Goal: Information Seeking & Learning: Learn about a topic

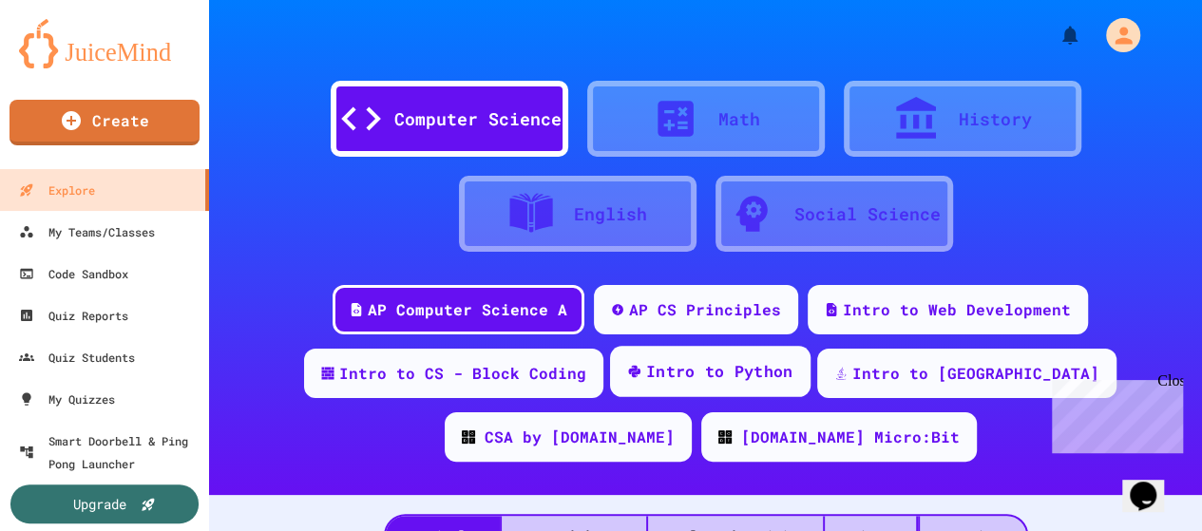
click at [728, 372] on div "Intro to Python" at bounding box center [719, 372] width 147 height 24
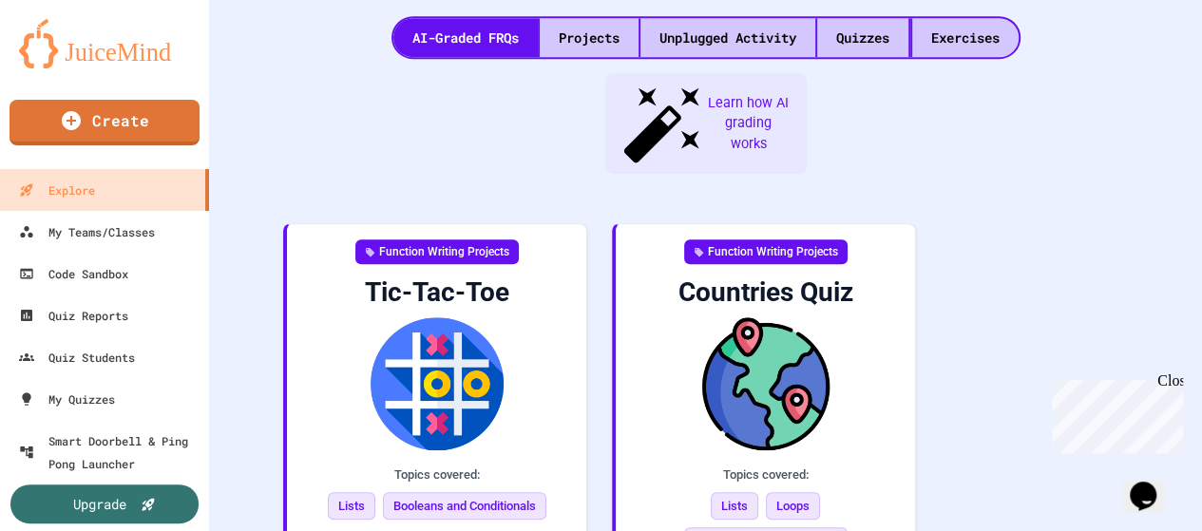
scroll to position [506, 0]
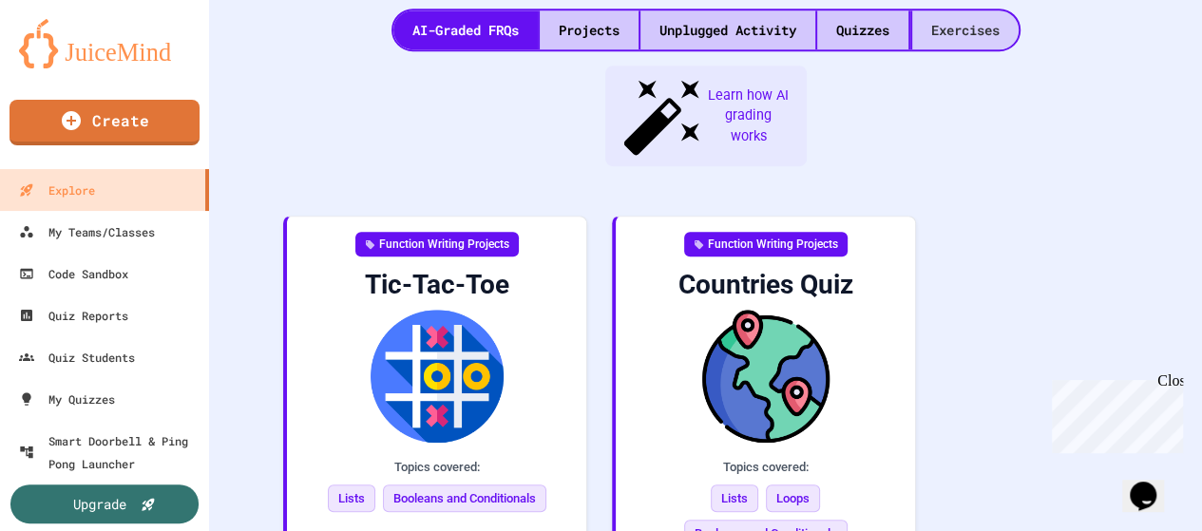
click at [956, 30] on div "Exercises" at bounding box center [965, 29] width 106 height 39
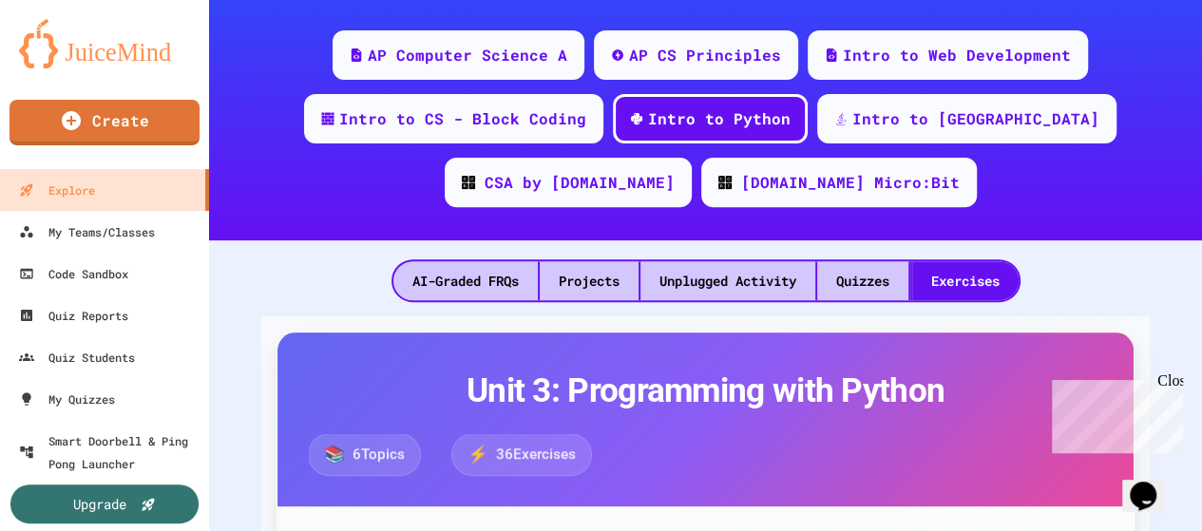
scroll to position [285, 0]
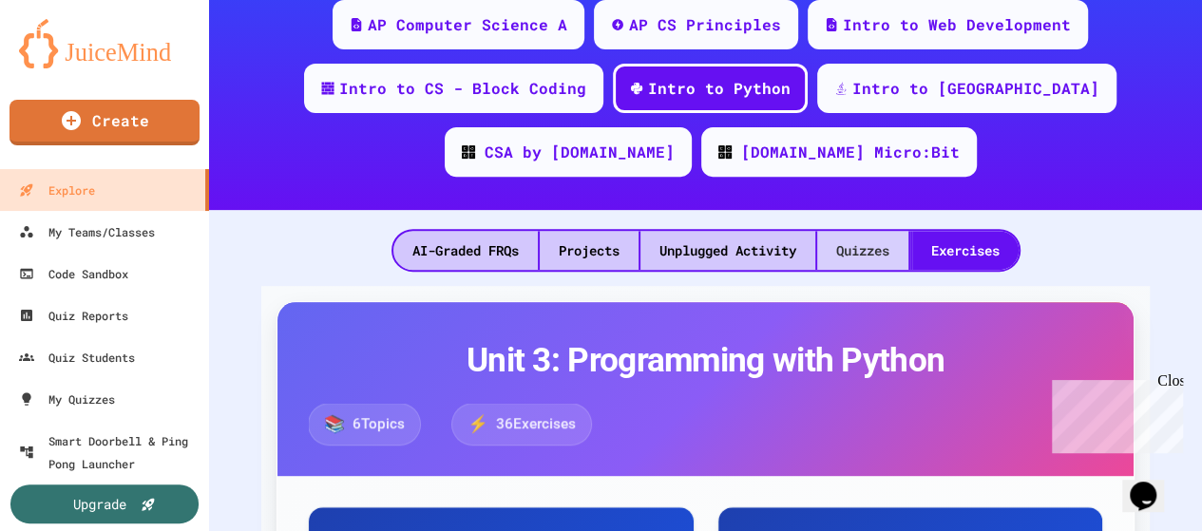
click at [856, 256] on div "Quizzes" at bounding box center [862, 250] width 91 height 39
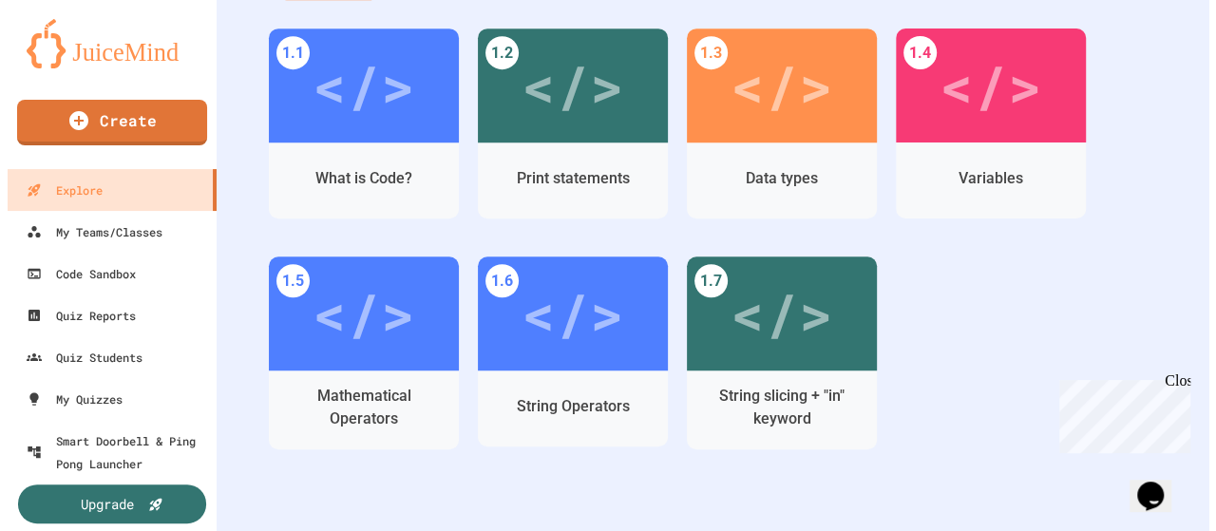
scroll to position [665, 0]
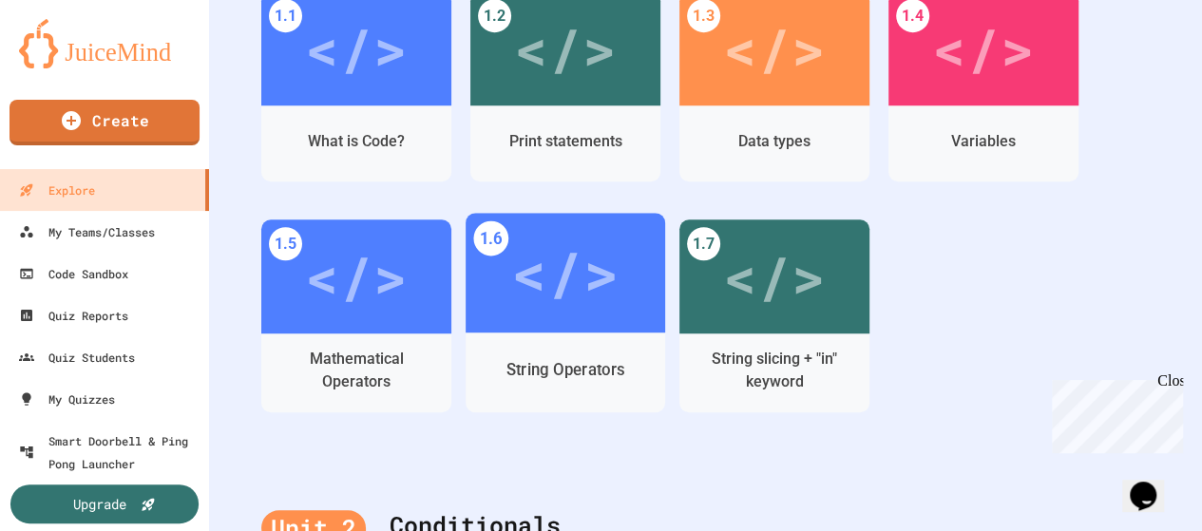
click at [598, 299] on div "</>" at bounding box center [564, 273] width 107 height 90
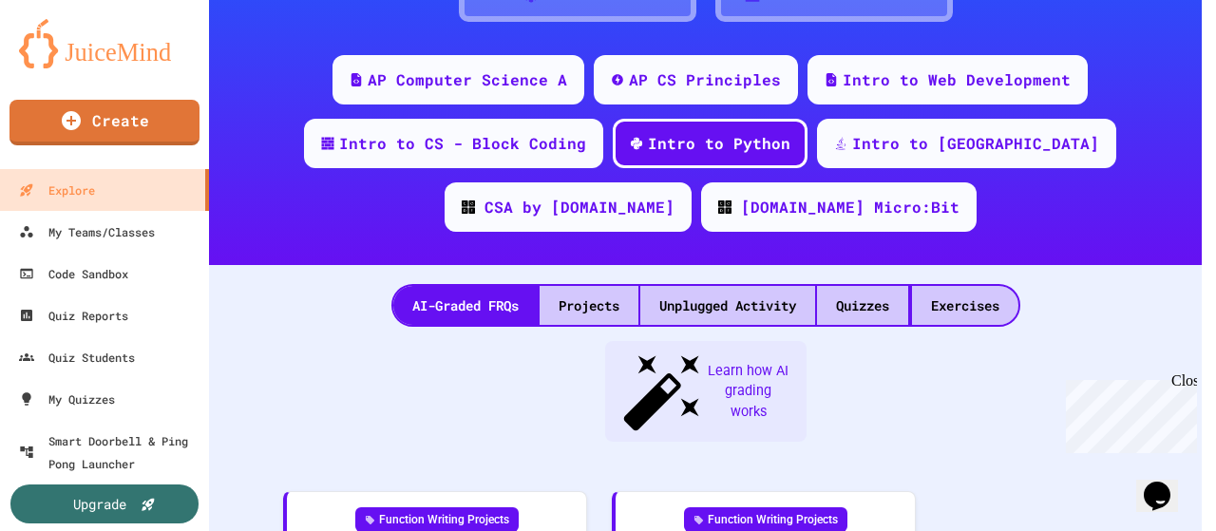
scroll to position [665, 0]
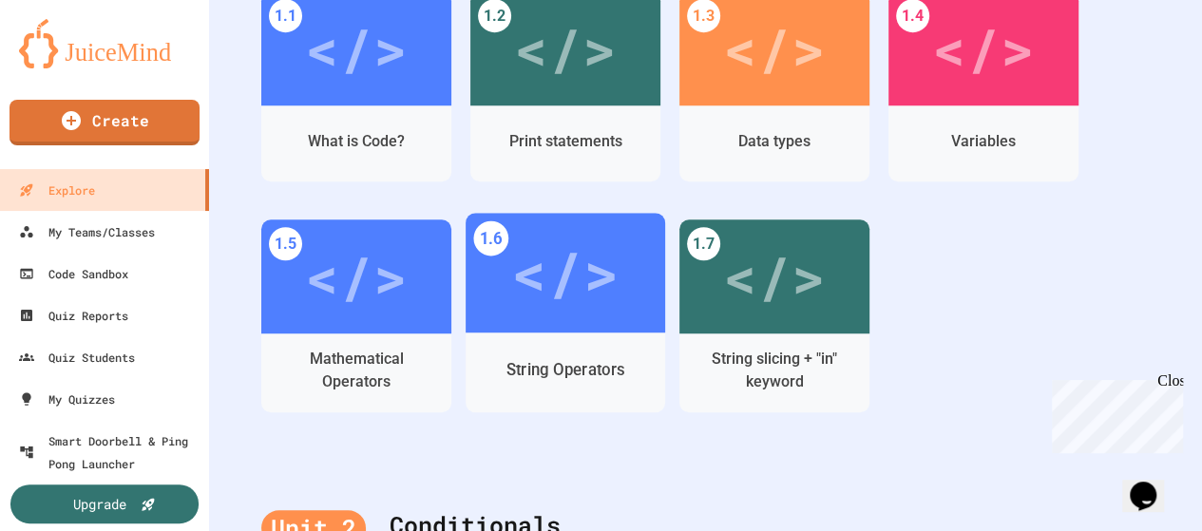
click at [554, 260] on div "</>" at bounding box center [564, 273] width 107 height 90
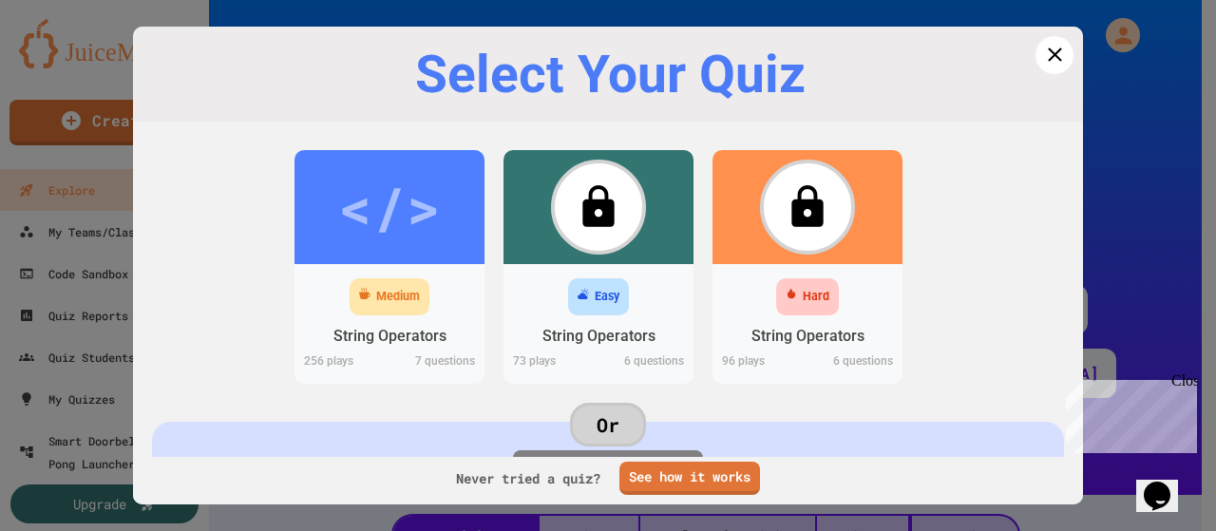
scroll to position [665, 0]
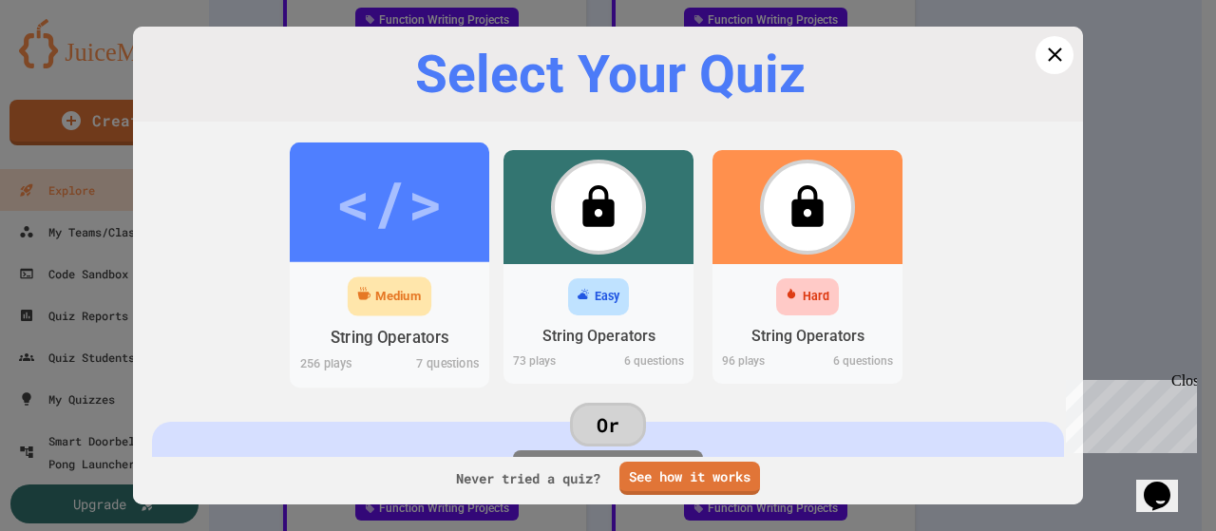
click at [361, 216] on div "</>" at bounding box center [388, 203] width 107 height 90
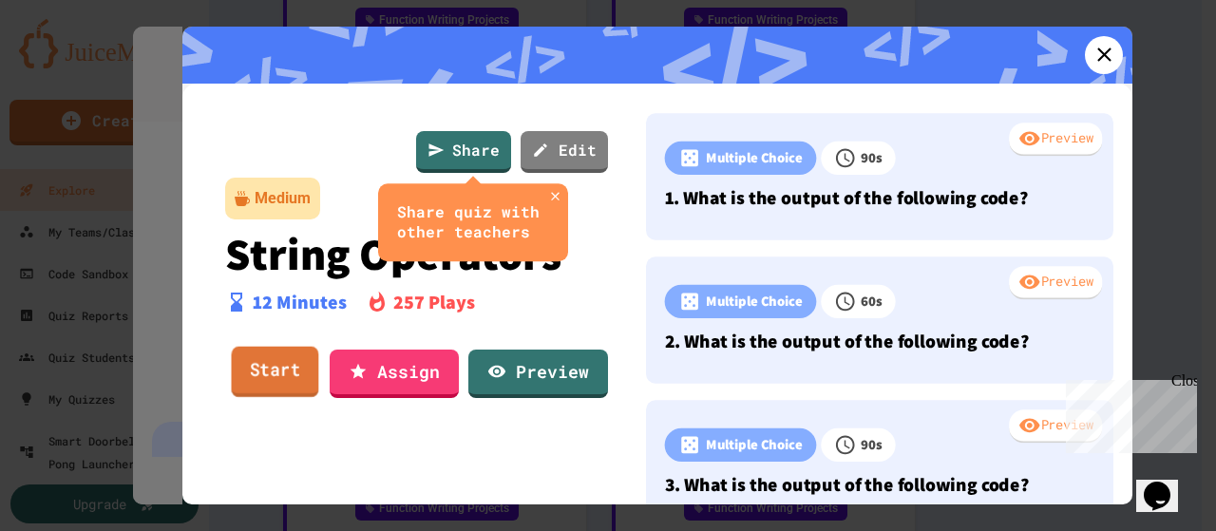
click at [287, 385] on link "Start" at bounding box center [275, 371] width 87 height 51
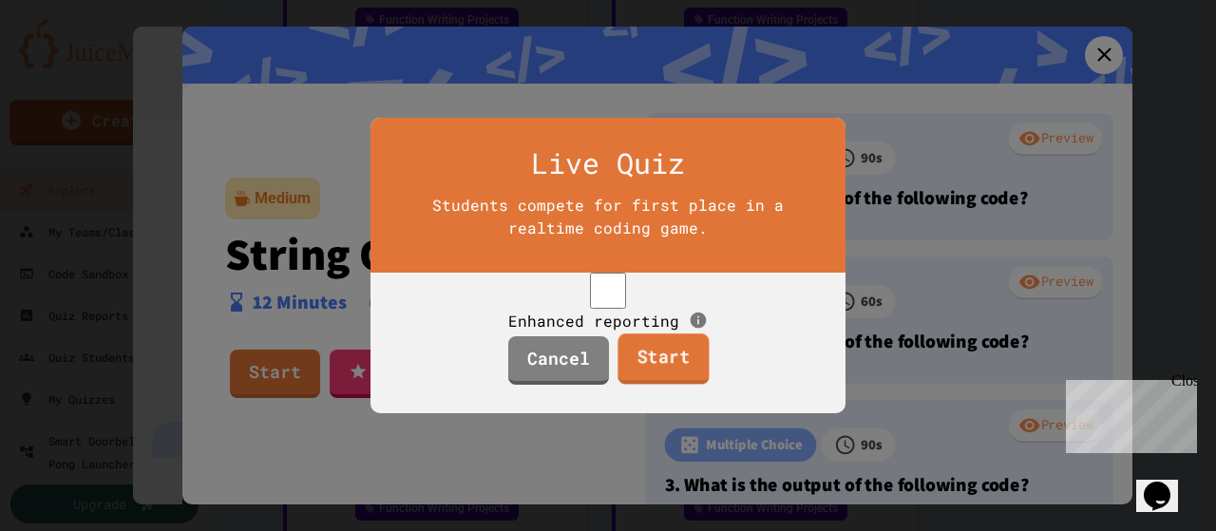
click at [676, 373] on link "Start" at bounding box center [663, 359] width 91 height 51
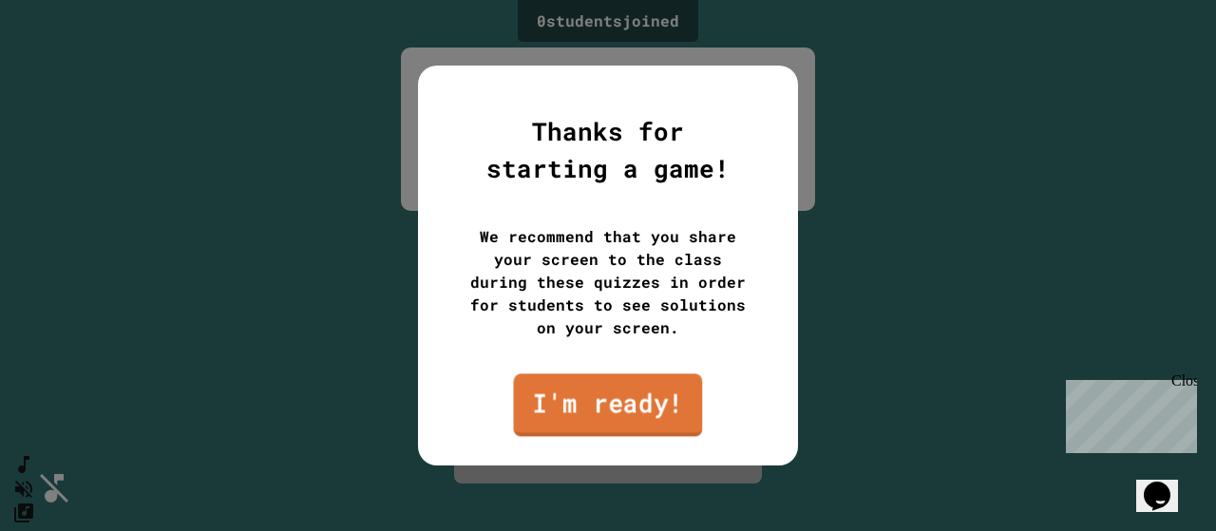
click at [649, 404] on link "I'm ready!" at bounding box center [608, 404] width 189 height 63
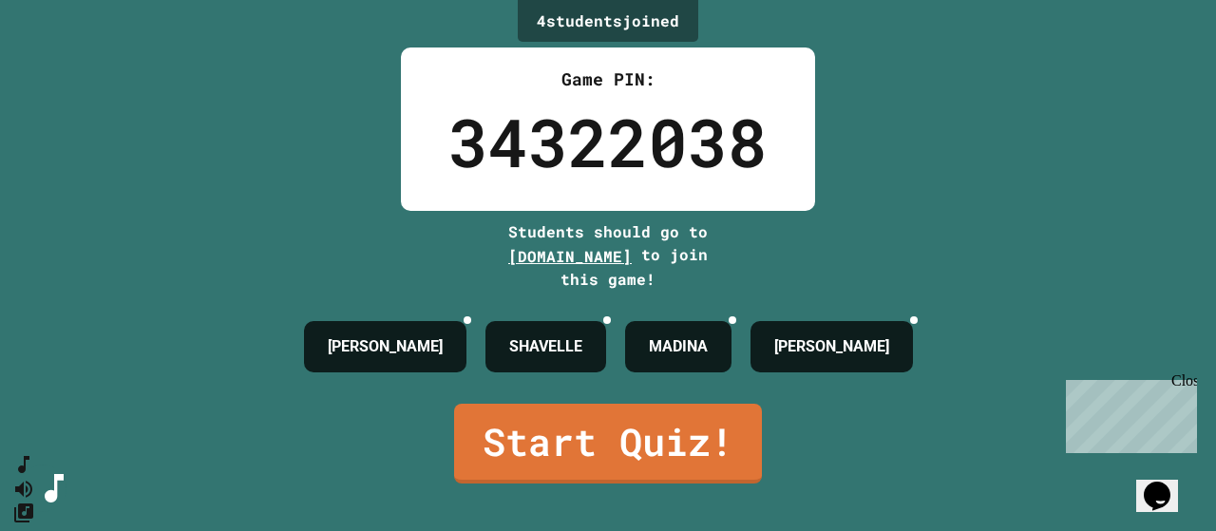
drag, startPoint x: 1192, startPoint y: 374, endPoint x: 2218, endPoint y: 722, distance: 1082.6
click at [1192, 374] on div "Close" at bounding box center [1184, 384] width 24 height 24
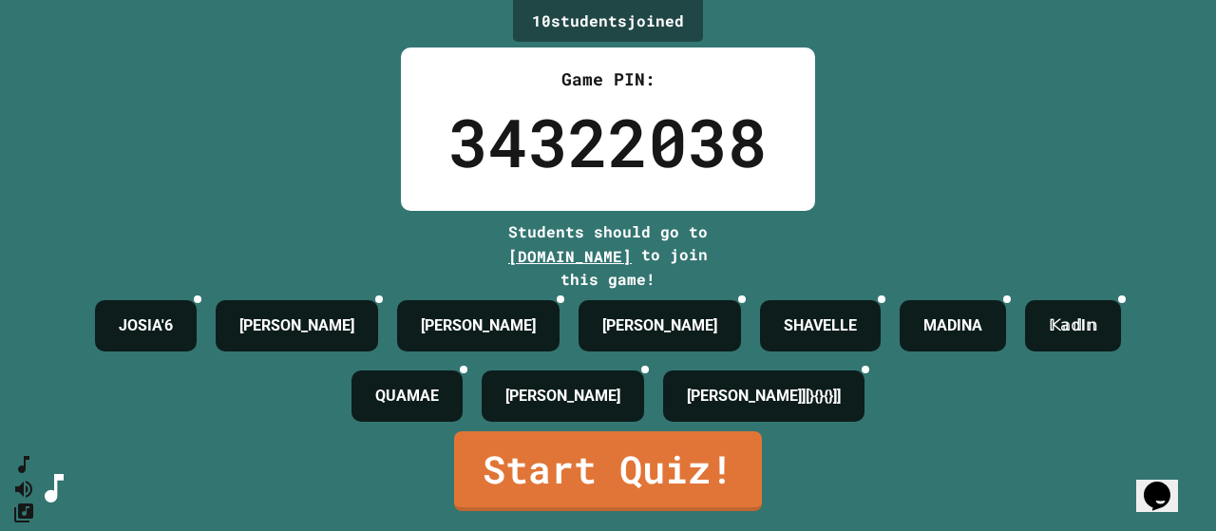
scroll to position [29, 0]
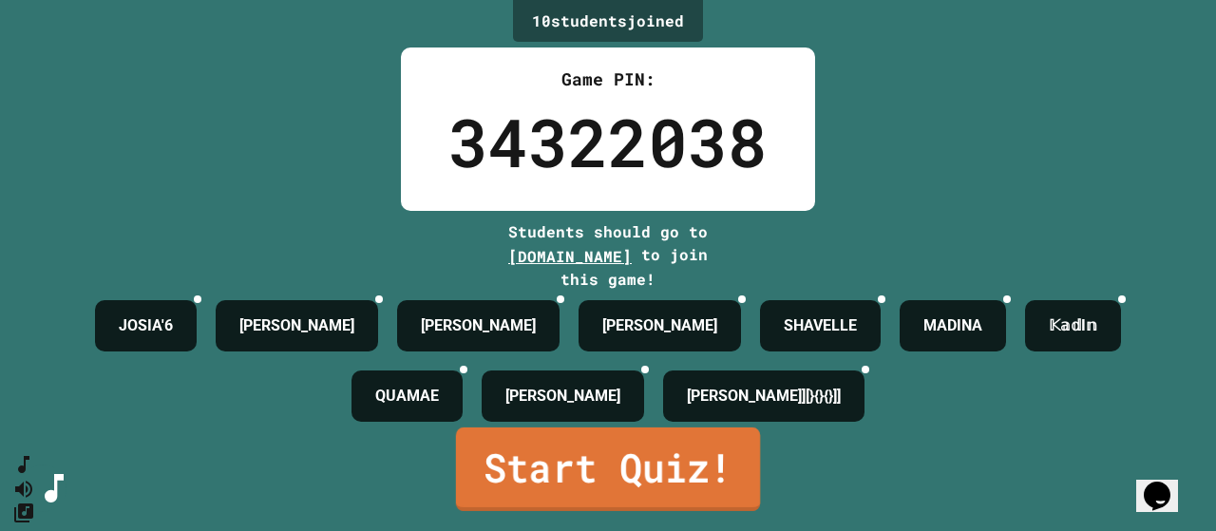
click at [624, 473] on link "Start Quiz!" at bounding box center [608, 470] width 304 height 84
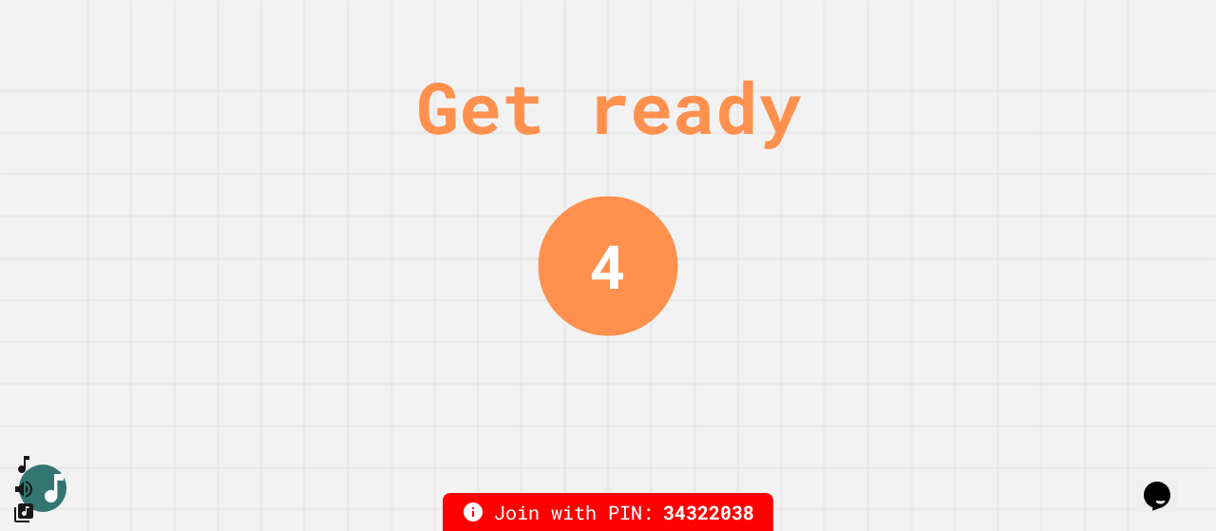
scroll to position [0, 0]
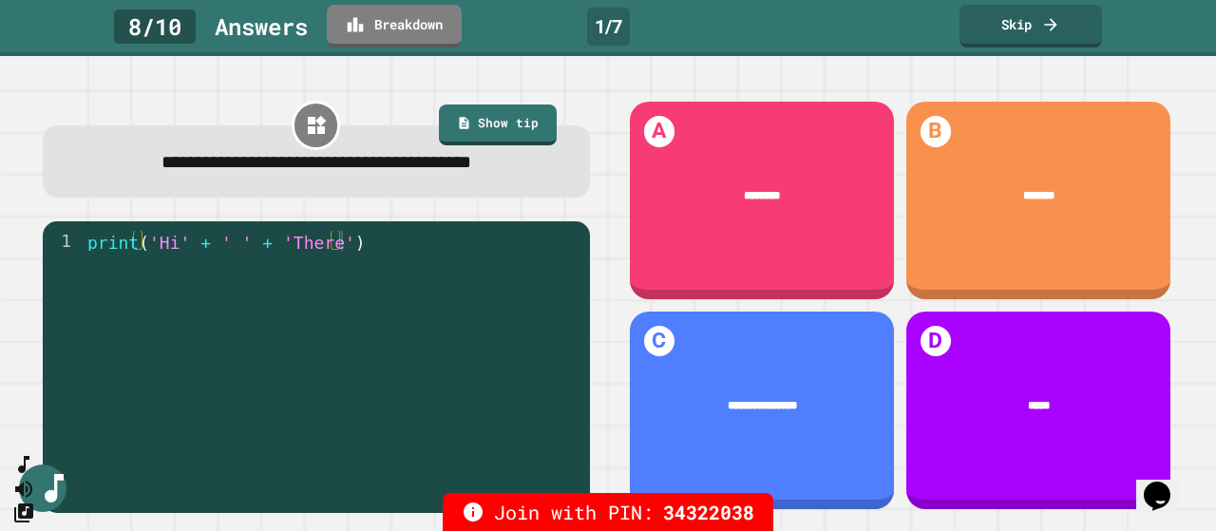
type textarea "**********"
drag, startPoint x: 235, startPoint y: 244, endPoint x: 213, endPoint y: 244, distance: 21.9
click at [213, 244] on div "print ( 'Hi' + ' ' + 'There' )" at bounding box center [332, 360] width 497 height 259
click at [222, 258] on div "print ( 'Hi' + ' ' + 'There' )" at bounding box center [332, 360] width 497 height 259
drag, startPoint x: 247, startPoint y: 246, endPoint x: 300, endPoint y: 263, distance: 55.9
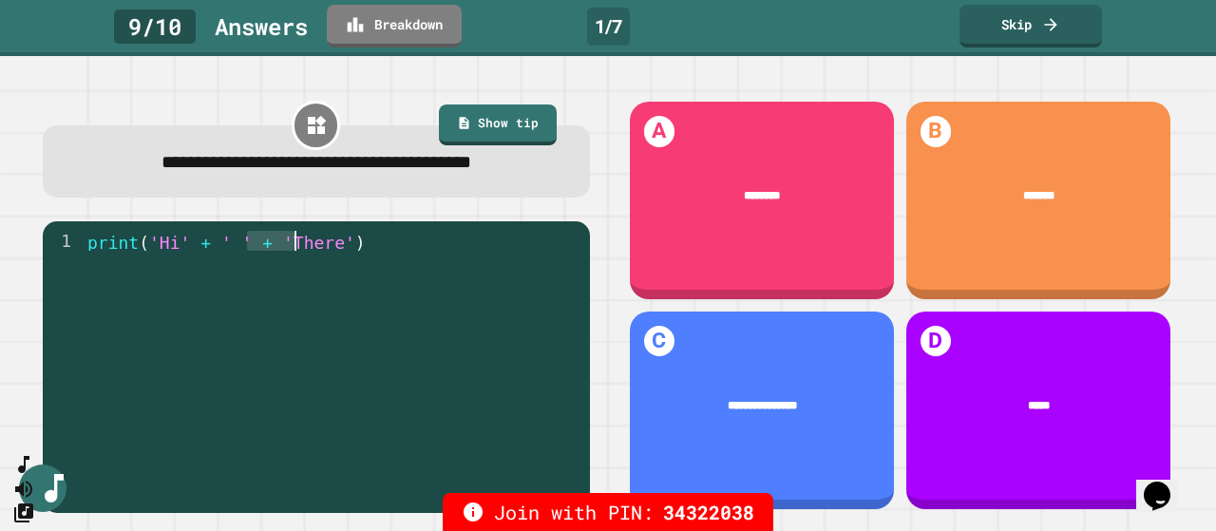
click at [295, 246] on div "print ( 'Hi' + ' ' + 'There' )" at bounding box center [332, 360] width 497 height 259
click at [302, 278] on div "print ( 'Hi' + ' ' + 'There' )" at bounding box center [332, 360] width 497 height 259
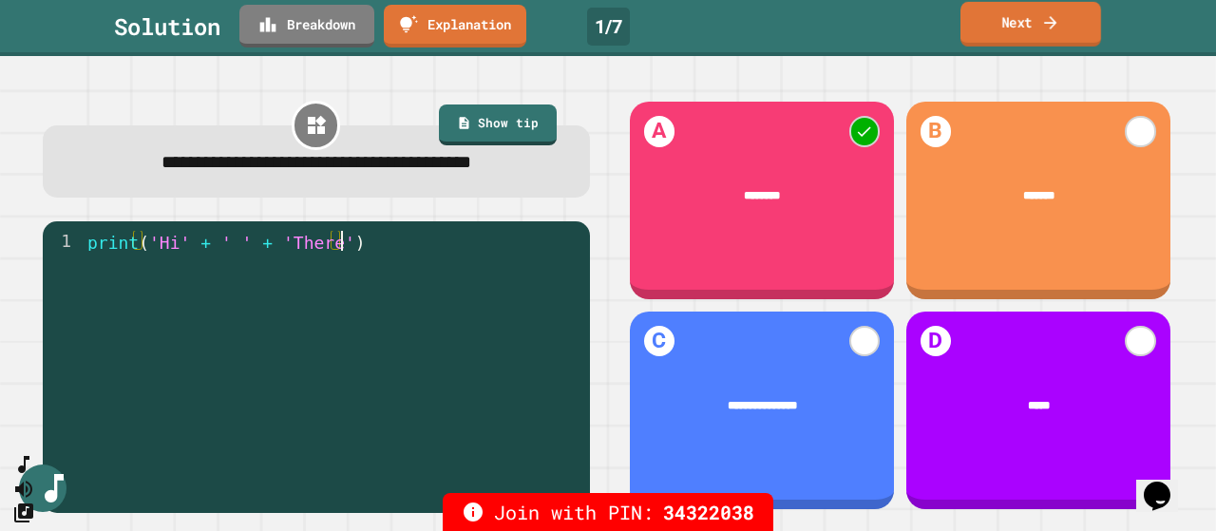
click at [1034, 35] on link "Next" at bounding box center [1031, 24] width 141 height 45
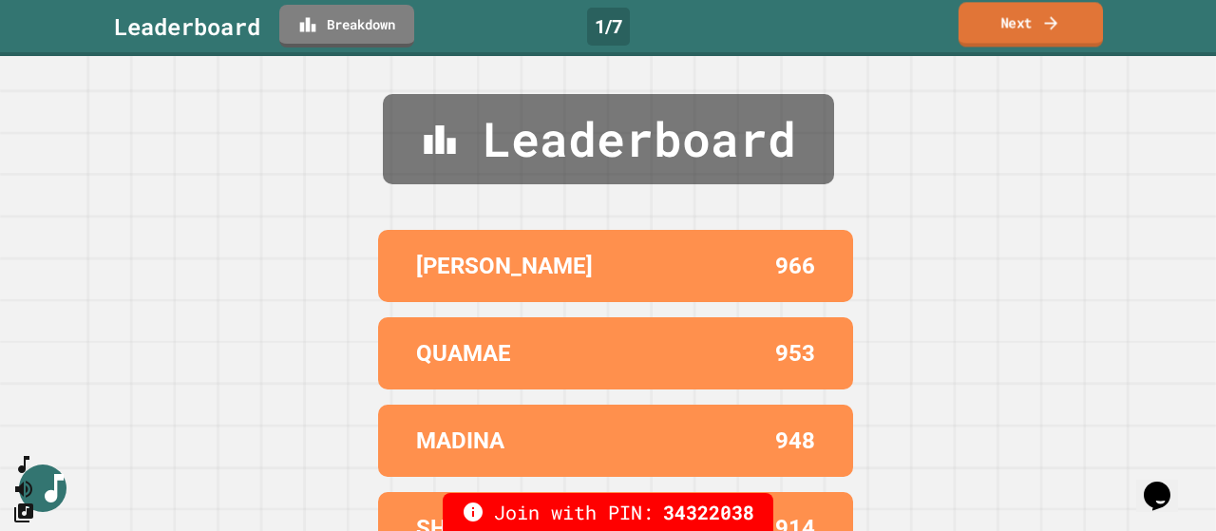
click at [1040, 33] on link "Next" at bounding box center [1031, 24] width 144 height 45
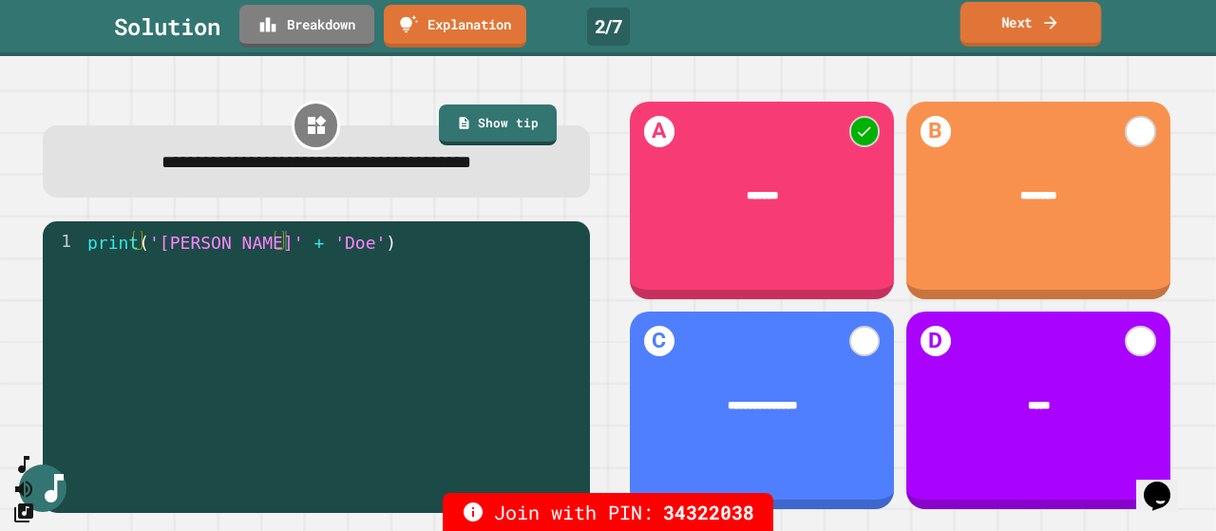
click at [1031, 28] on link "Next" at bounding box center [1032, 24] width 142 height 45
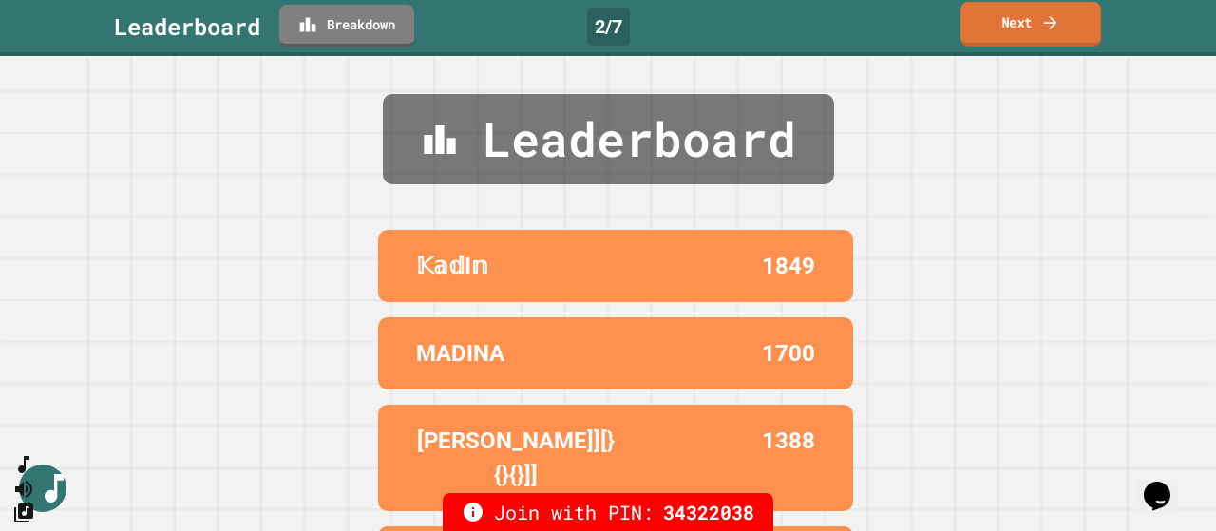
click at [1028, 33] on link "Next" at bounding box center [1031, 24] width 141 height 45
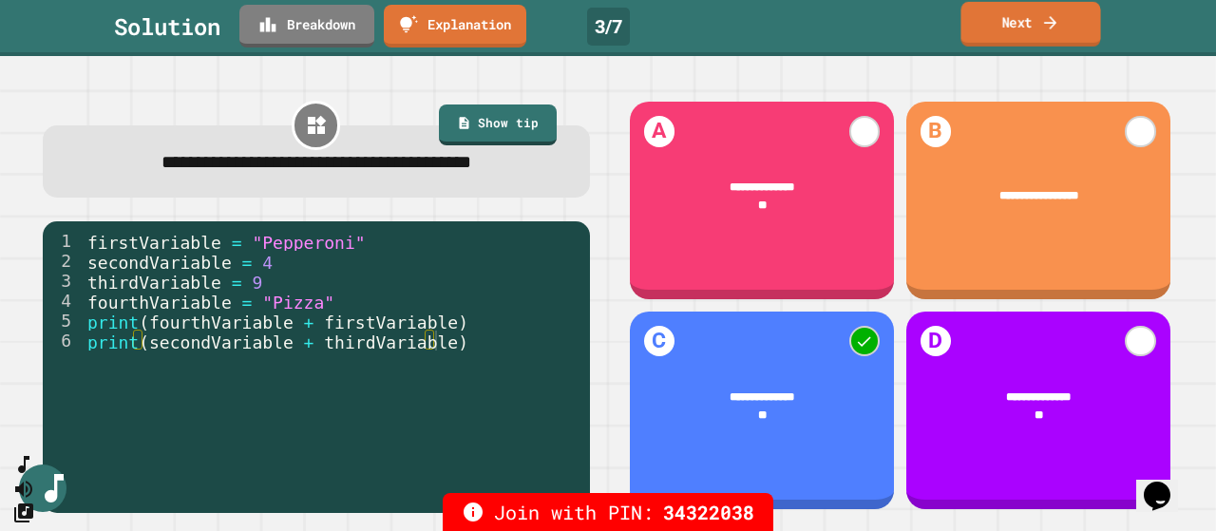
click at [1049, 28] on icon at bounding box center [1050, 22] width 19 height 20
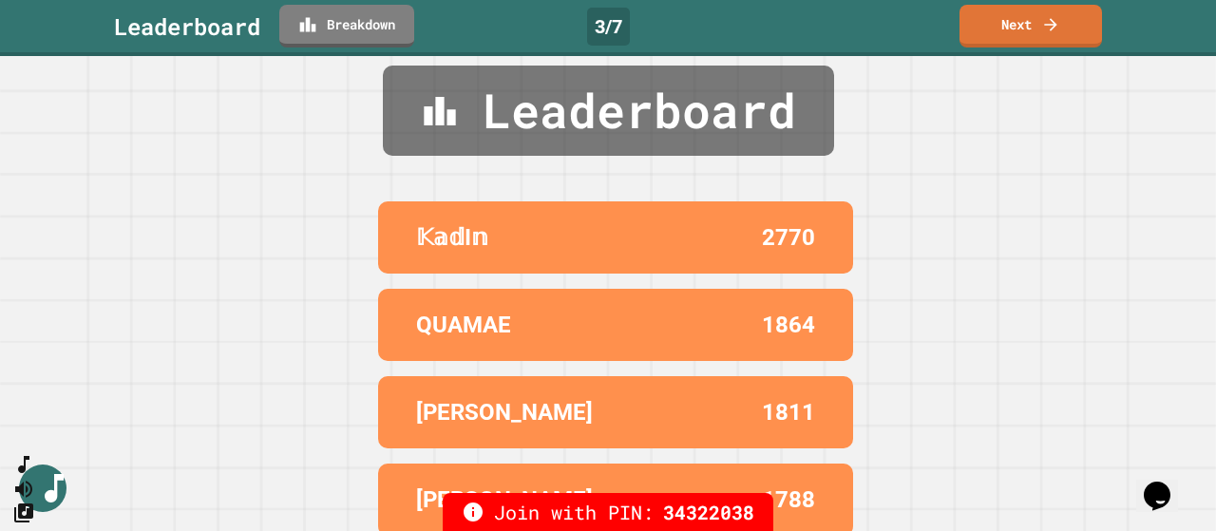
scroll to position [8, 0]
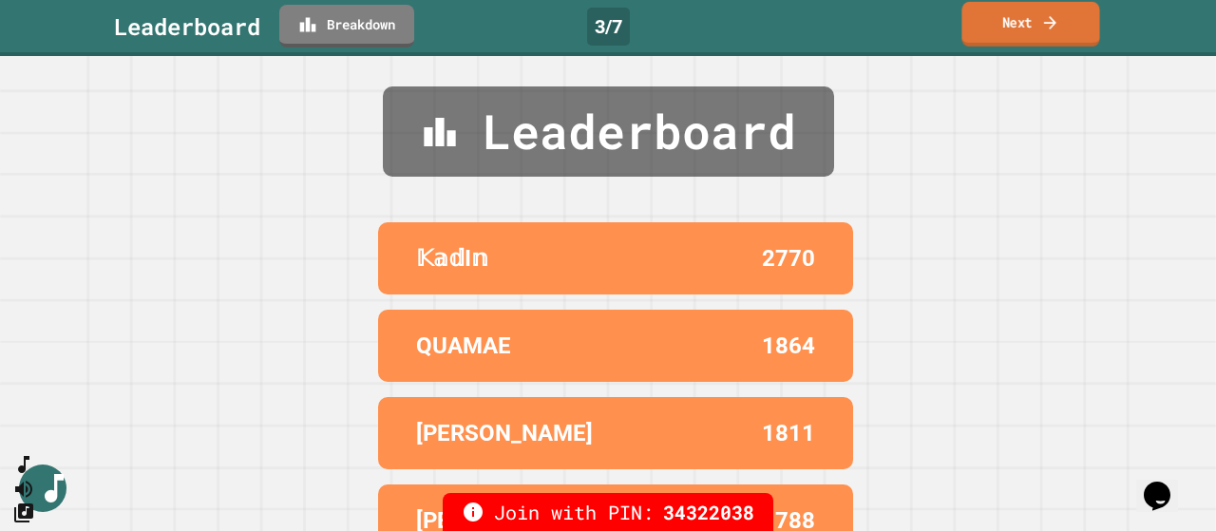
click at [1001, 28] on link "Next" at bounding box center [1031, 24] width 138 height 45
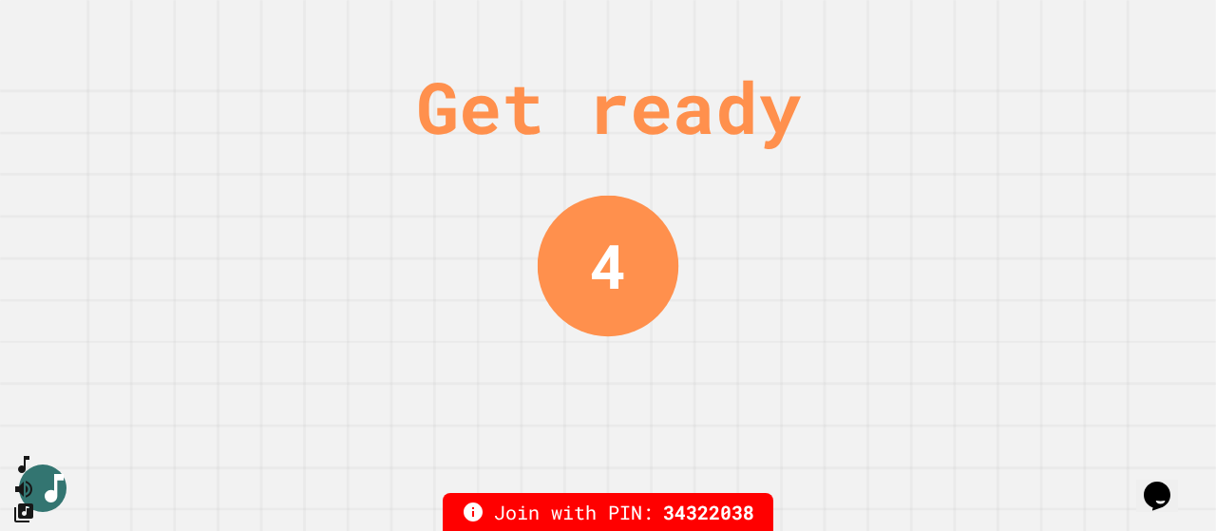
scroll to position [0, 0]
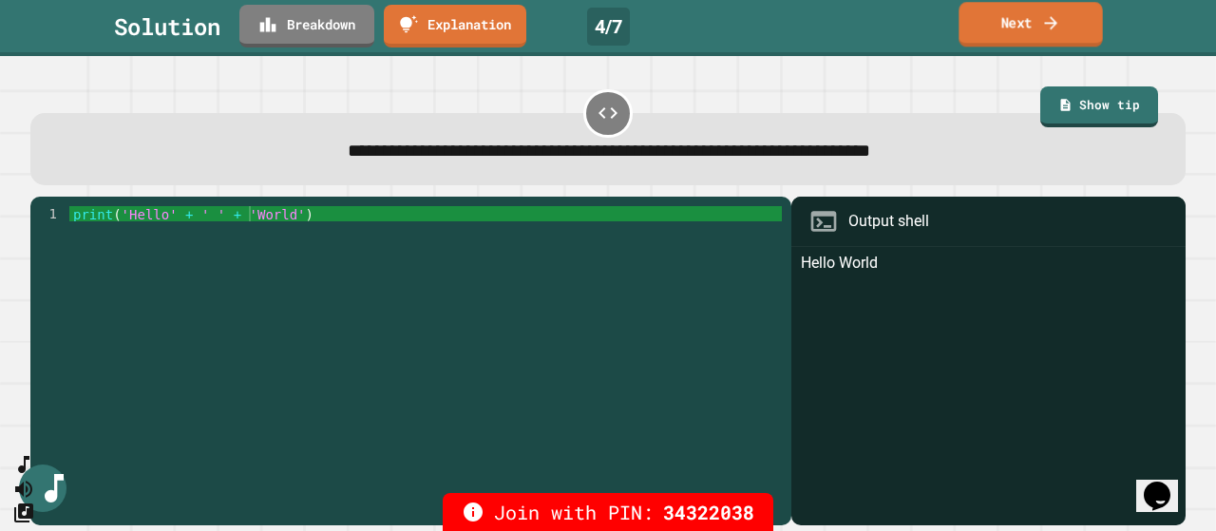
click at [1038, 22] on link "Next" at bounding box center [1030, 24] width 143 height 45
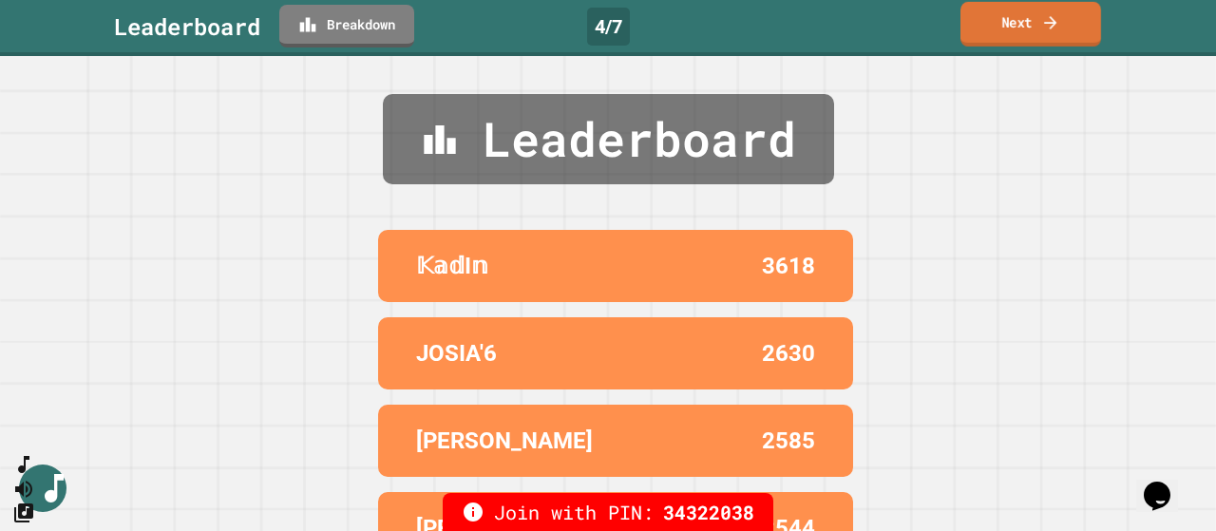
click at [1040, 31] on link "Next" at bounding box center [1031, 24] width 141 height 45
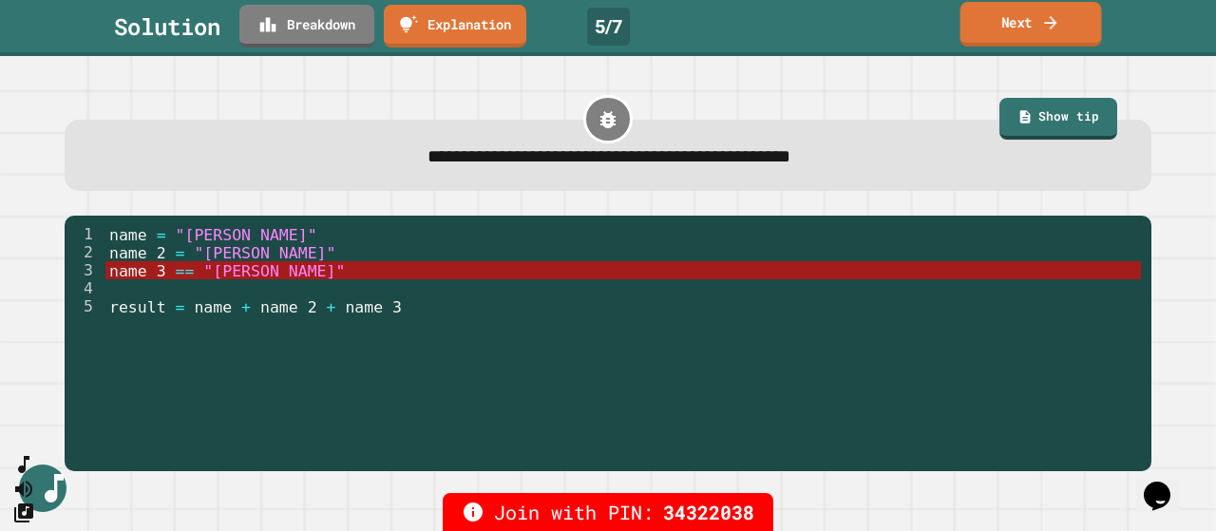
click at [1022, 31] on link "Next" at bounding box center [1032, 24] width 142 height 45
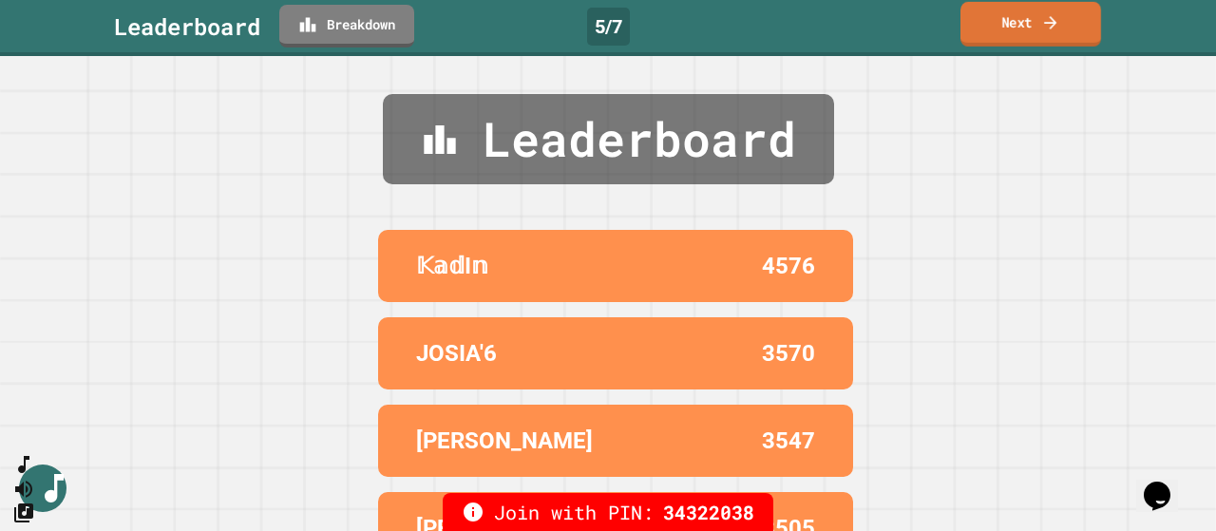
click at [1021, 26] on link "Next" at bounding box center [1031, 24] width 141 height 45
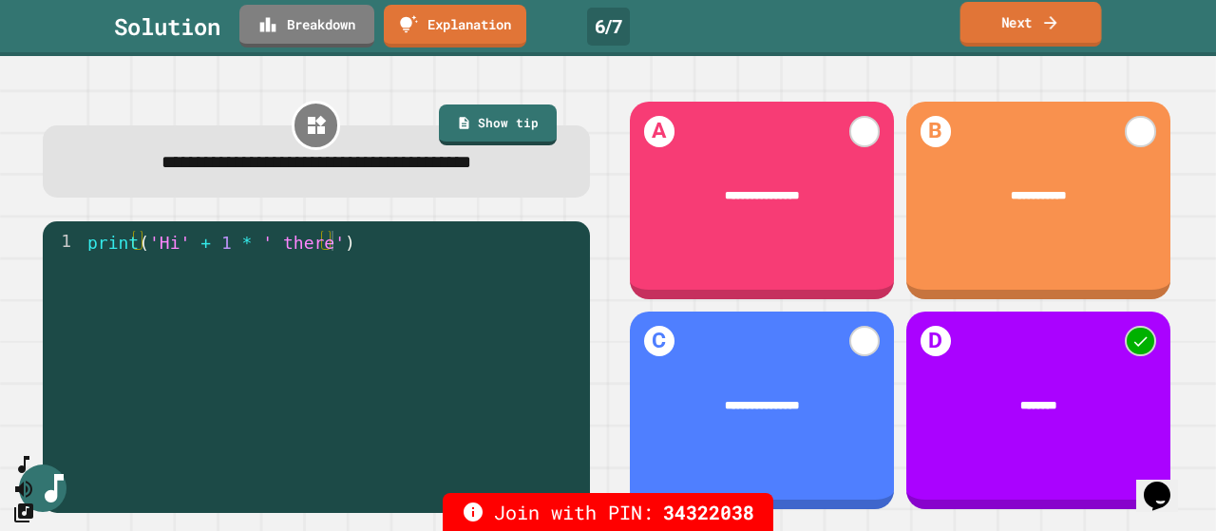
click at [1011, 28] on link "Next" at bounding box center [1032, 24] width 142 height 45
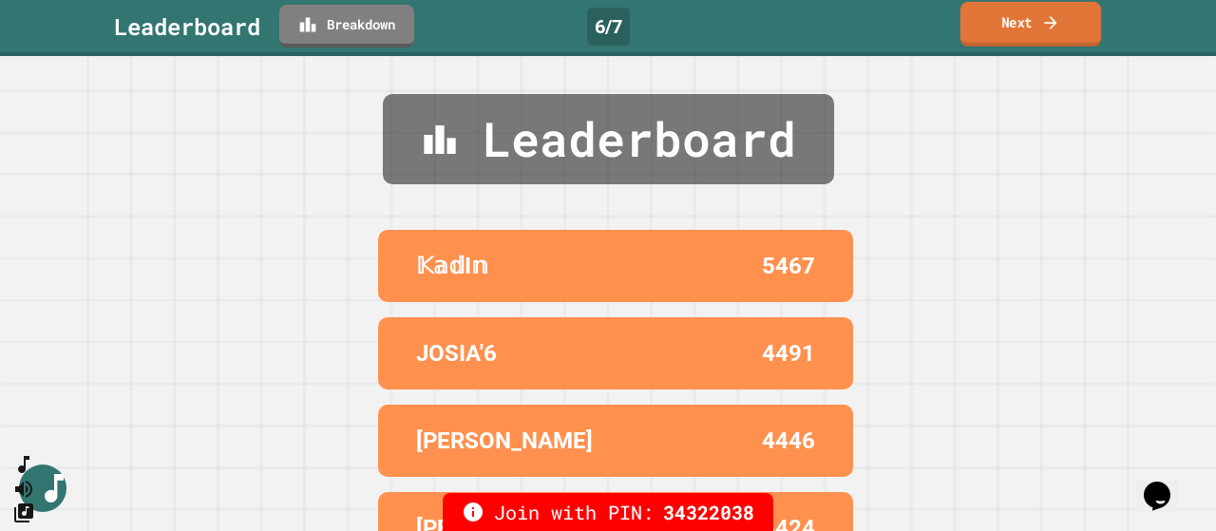
click at [1011, 28] on link "Next" at bounding box center [1031, 24] width 141 height 45
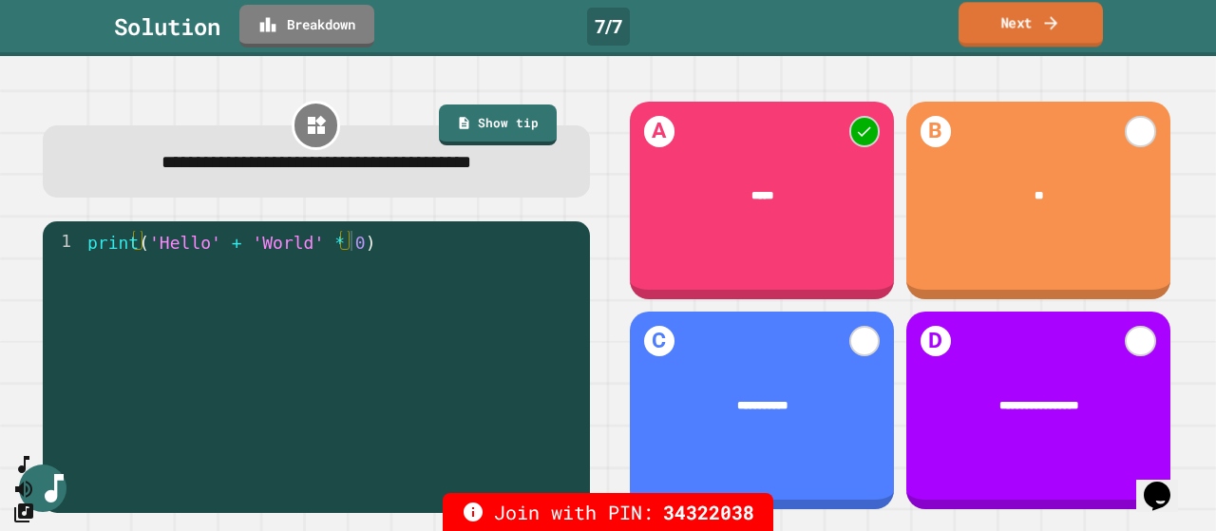
click at [1026, 28] on link "Next" at bounding box center [1031, 24] width 144 height 45
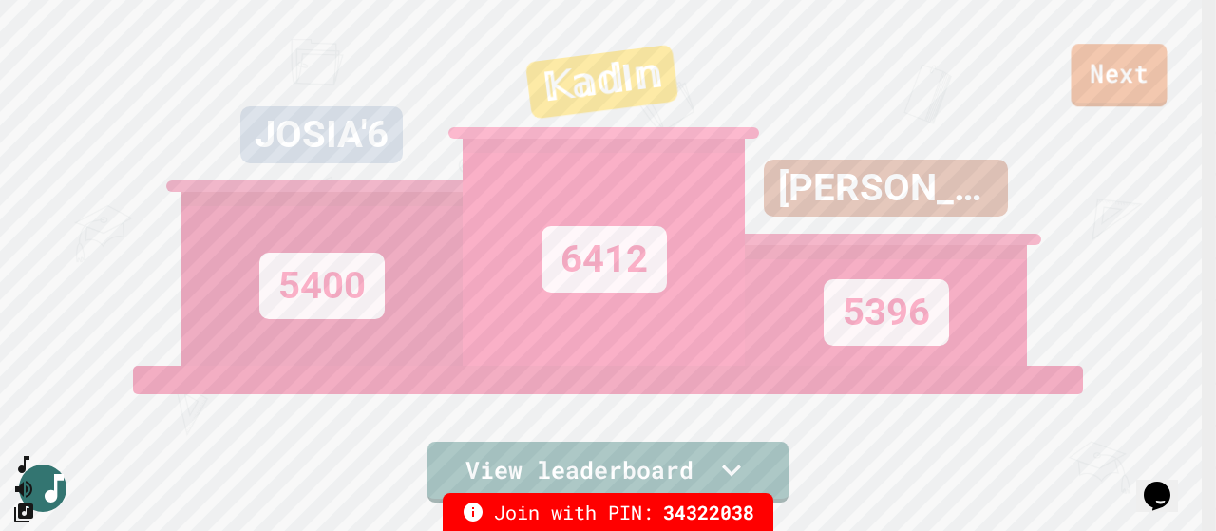
click at [1119, 70] on link "Next" at bounding box center [1119, 75] width 96 height 63
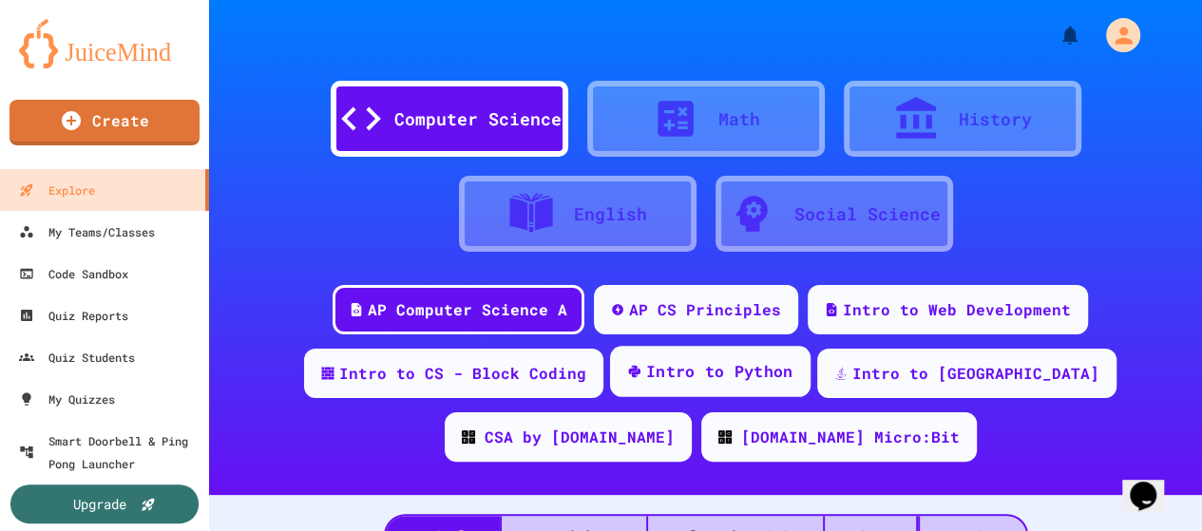
click at [712, 380] on div "Intro to Python" at bounding box center [719, 372] width 147 height 24
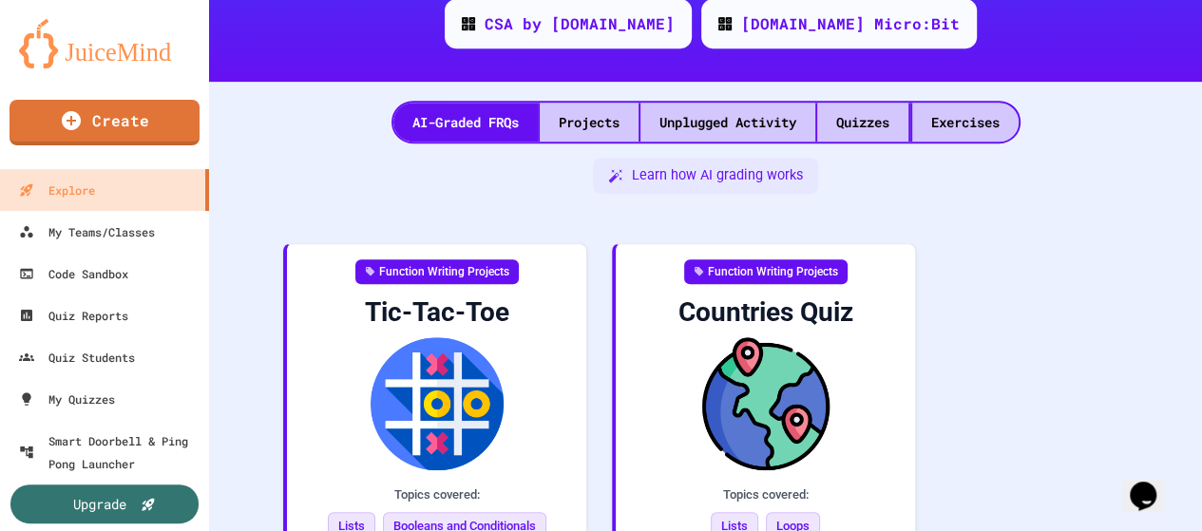
scroll to position [429, 0]
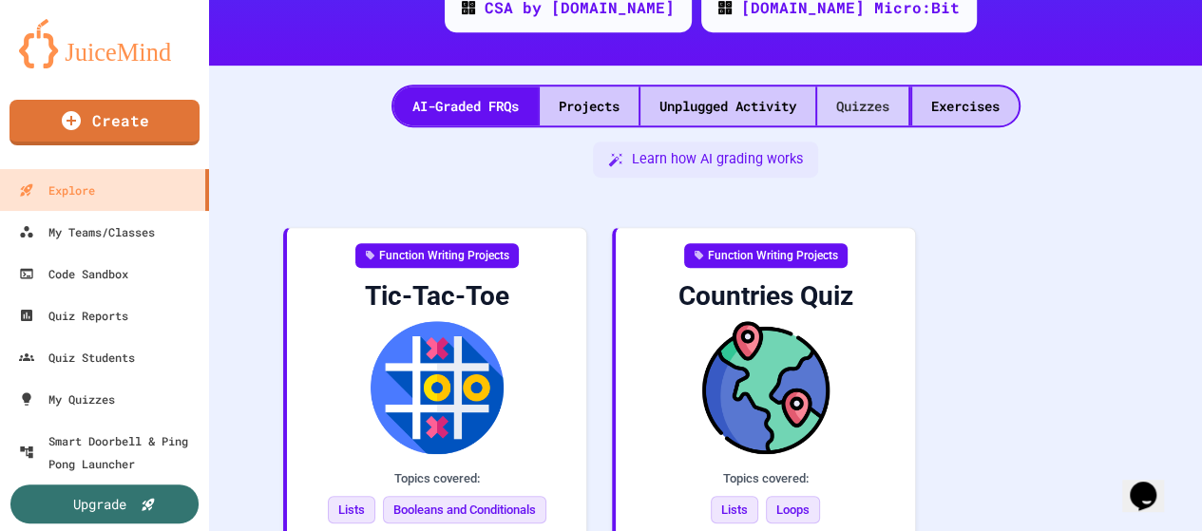
click at [877, 111] on div "Quizzes" at bounding box center [862, 105] width 91 height 39
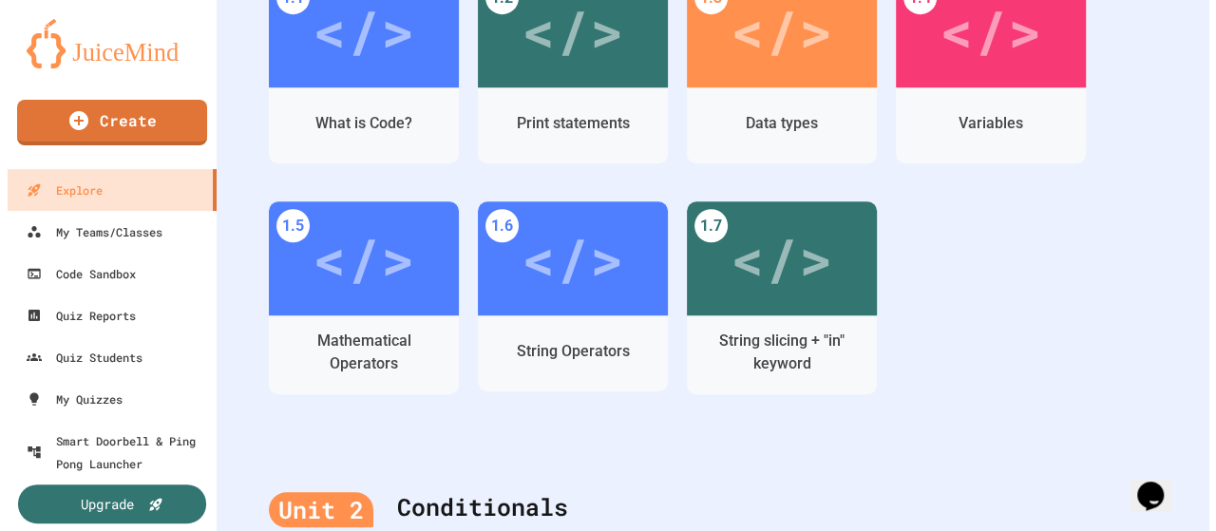
scroll to position [687, 0]
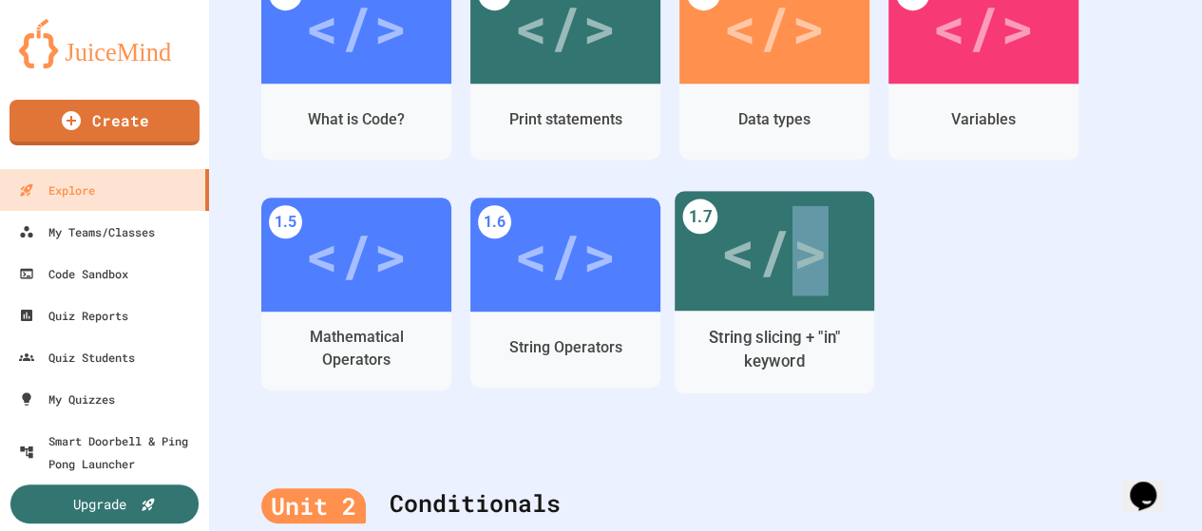
click at [810, 241] on div "</>" at bounding box center [773, 250] width 107 height 89
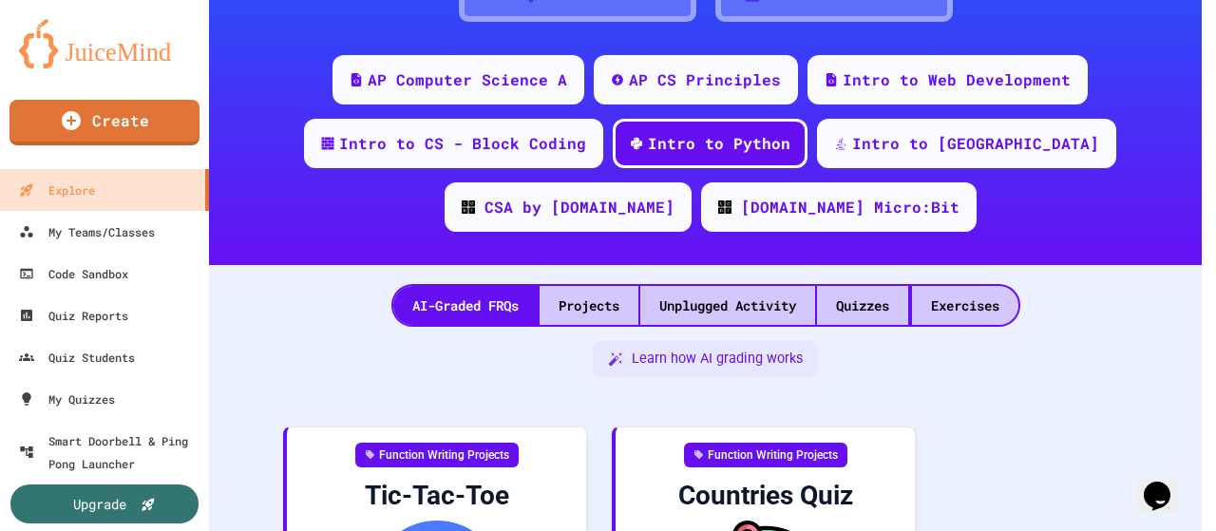
scroll to position [687, 0]
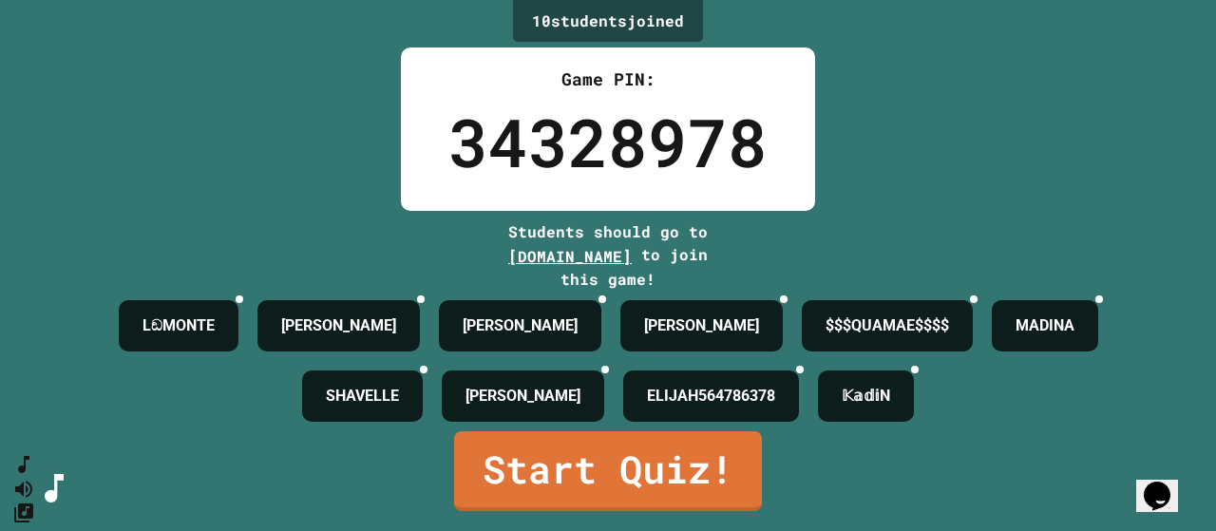
scroll to position [29, 0]
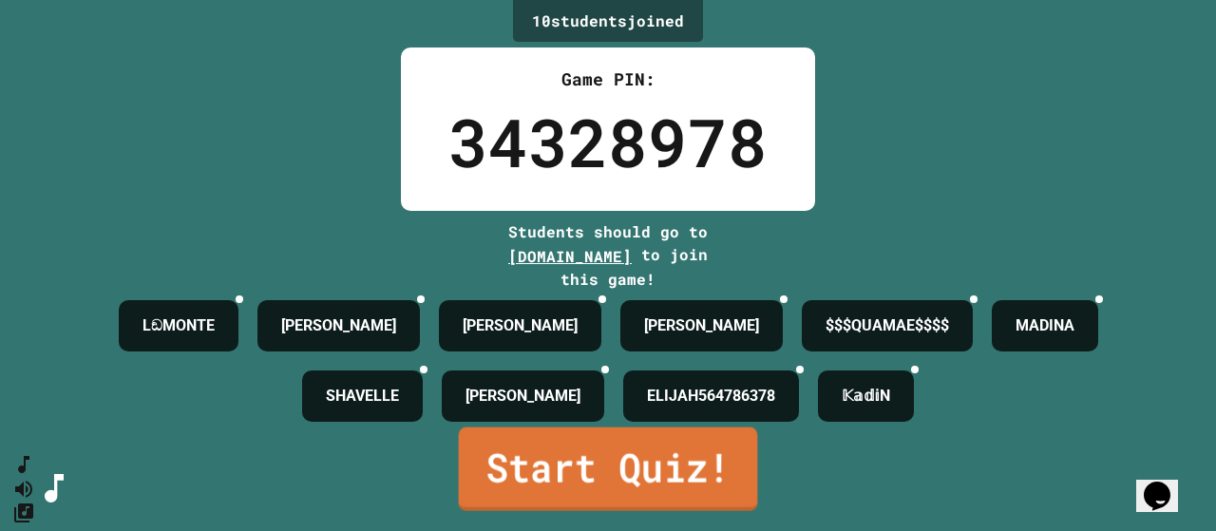
click at [678, 468] on link "Start Quiz!" at bounding box center [608, 469] width 299 height 84
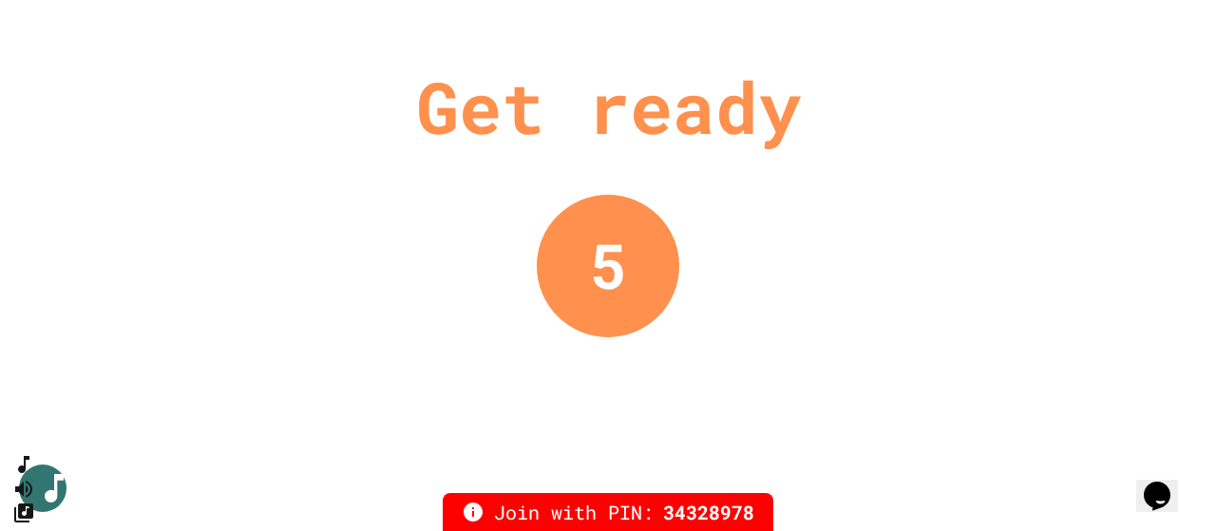
scroll to position [0, 0]
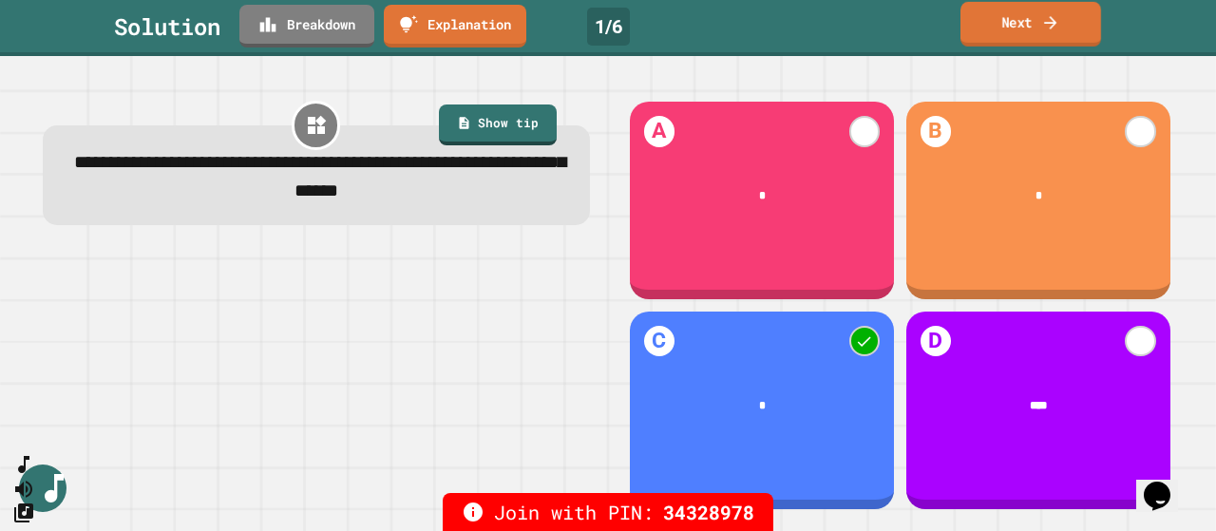
click at [1019, 33] on link "Next" at bounding box center [1031, 24] width 141 height 45
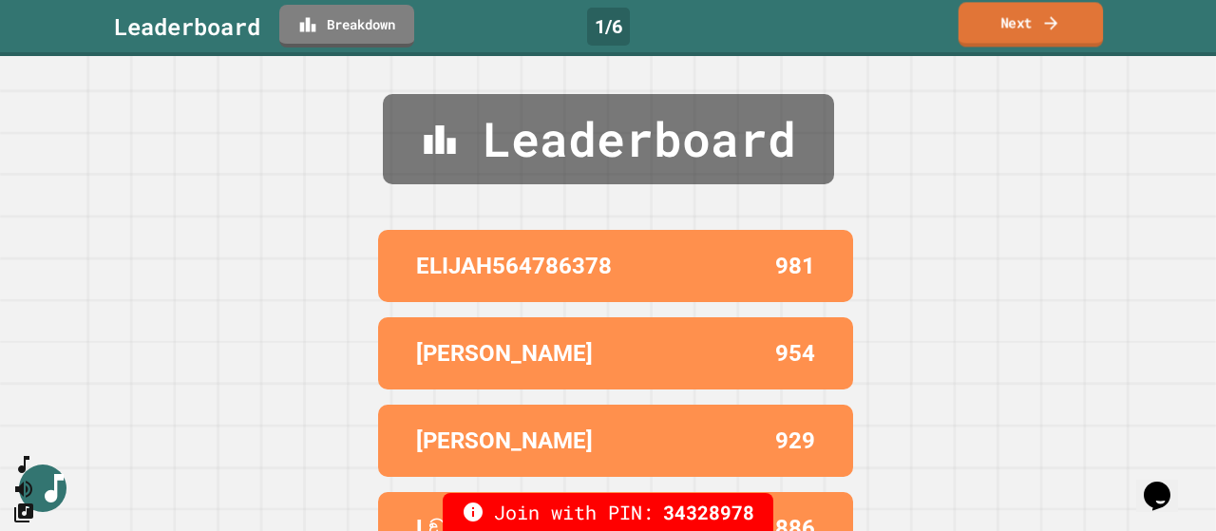
click at [996, 31] on link "Next" at bounding box center [1031, 24] width 144 height 45
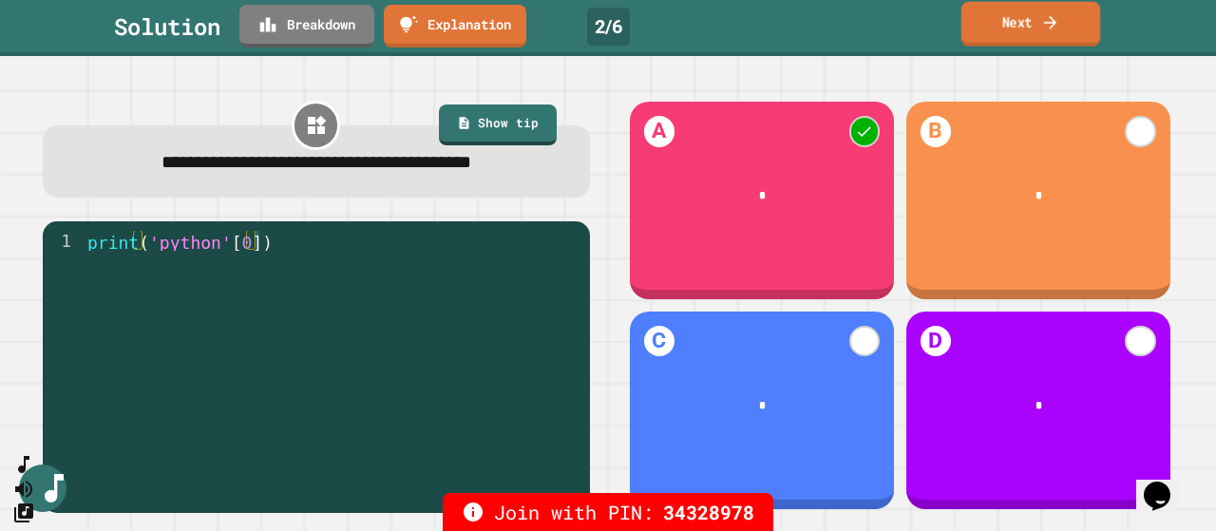
click at [1032, 18] on link "Next" at bounding box center [1032, 24] width 140 height 45
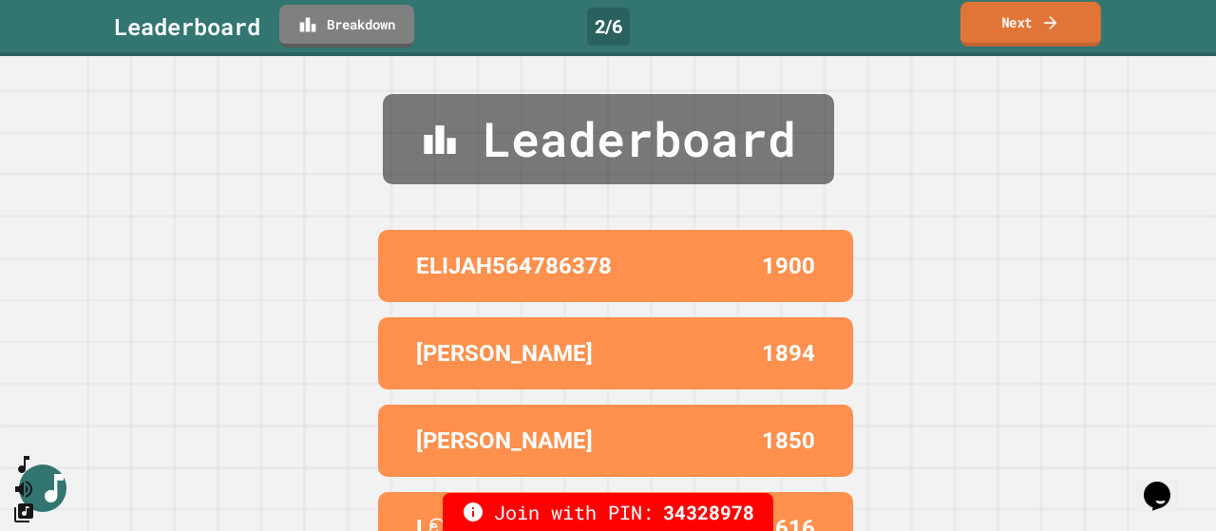
click at [1038, 31] on link "Next" at bounding box center [1031, 24] width 141 height 45
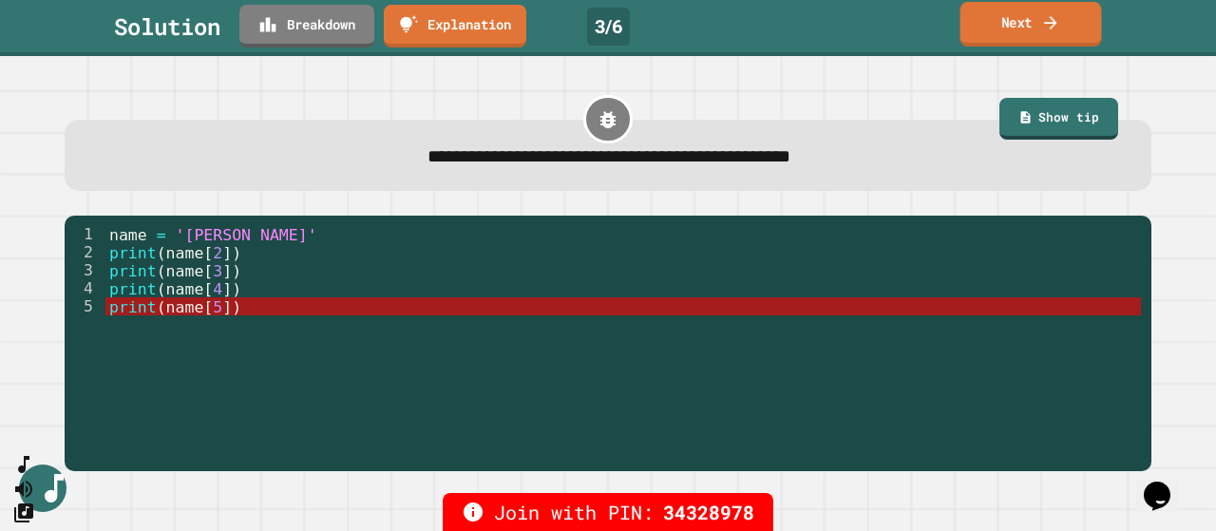
click at [1066, 22] on link "Next" at bounding box center [1032, 24] width 142 height 45
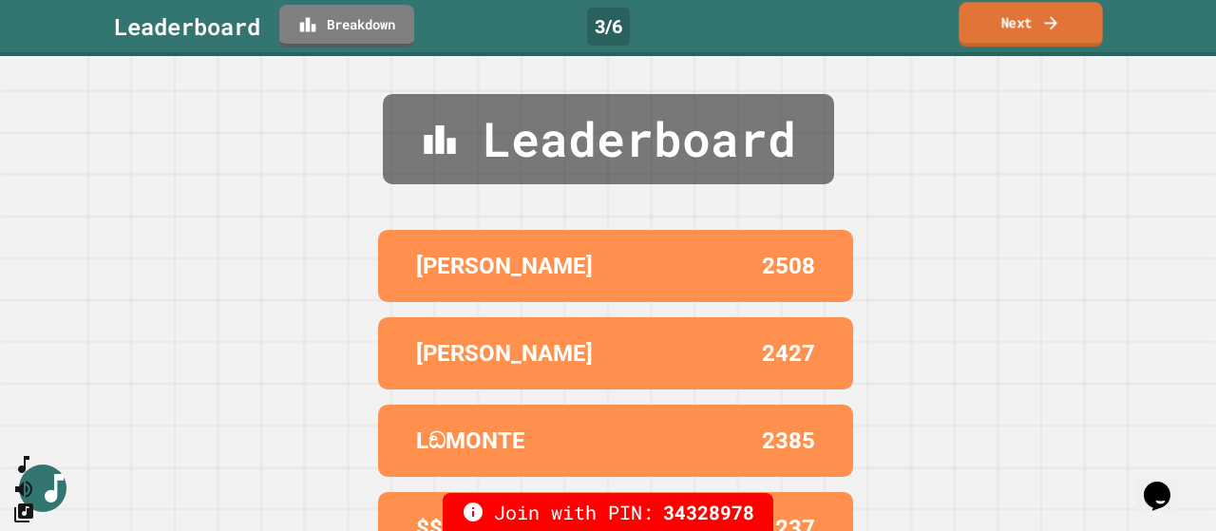
click at [1015, 29] on link "Next" at bounding box center [1030, 24] width 143 height 45
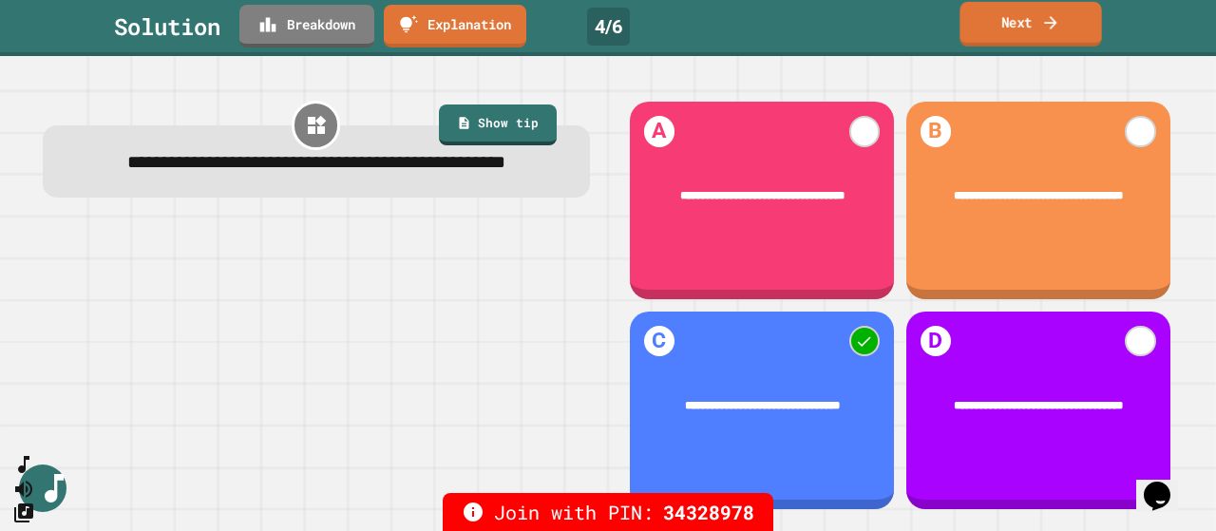
click at [1003, 18] on link "Next" at bounding box center [1031, 24] width 142 height 45
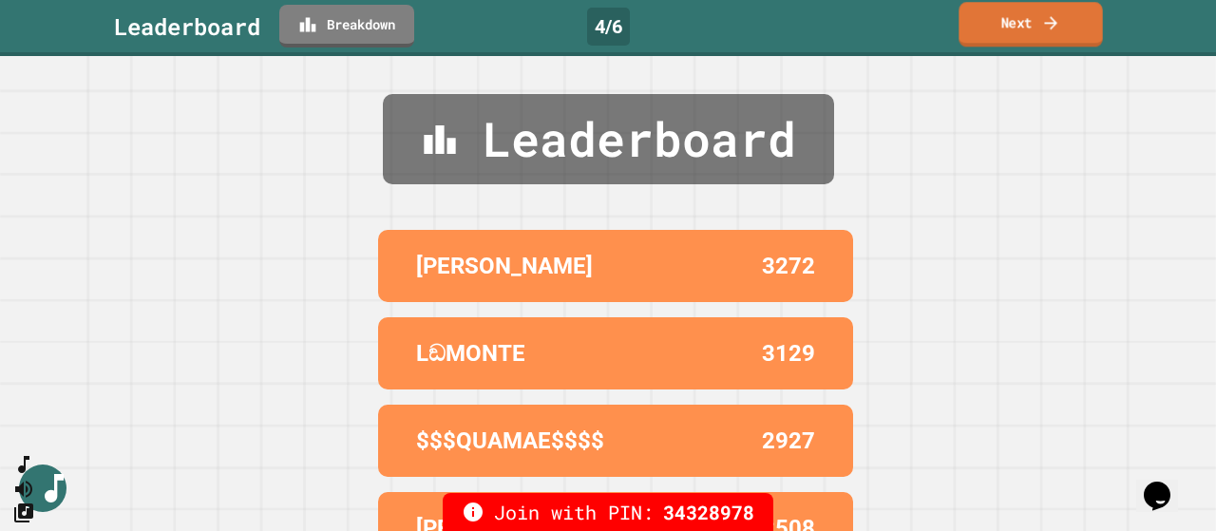
click at [1065, 26] on link "Next" at bounding box center [1030, 24] width 143 height 45
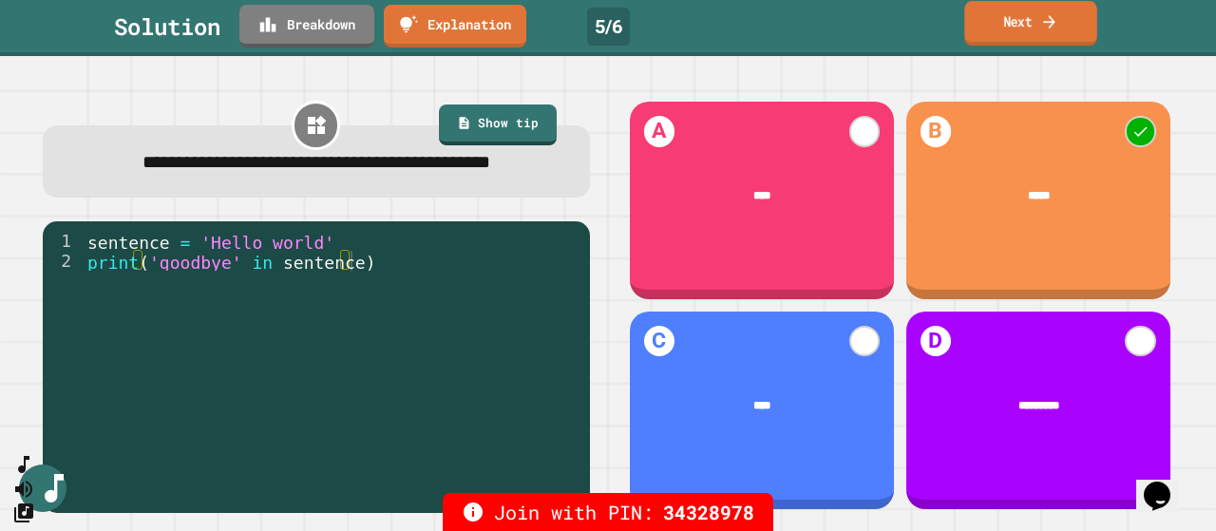
click at [1037, 33] on link "Next" at bounding box center [1030, 23] width 132 height 45
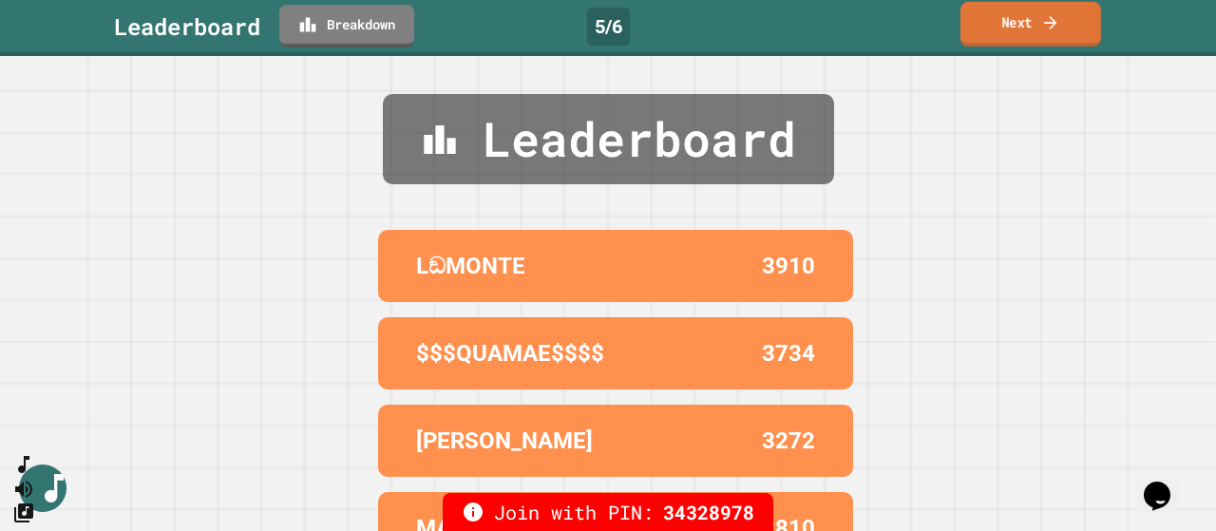
click at [1038, 43] on link "Next" at bounding box center [1031, 24] width 141 height 45
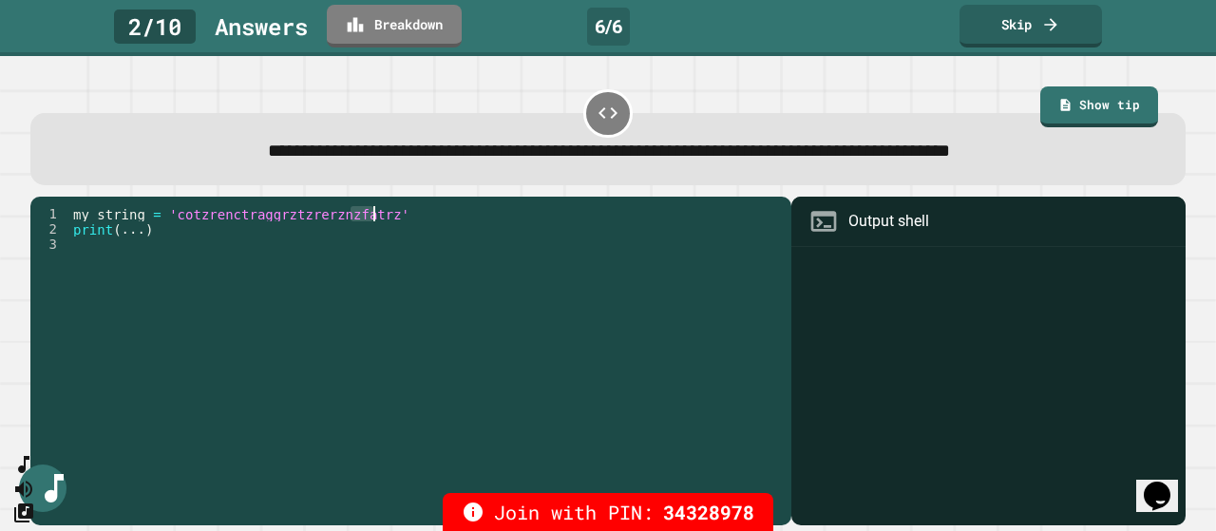
drag, startPoint x: 353, startPoint y: 218, endPoint x: 371, endPoint y: 218, distance: 18.1
click at [371, 218] on div "my_string = 'cotzrenctraggrztzrerznzfatrz' print ( ... )" at bounding box center [425, 350] width 713 height 289
click at [438, 248] on div "my_string = 'cotzrenctraggrztzrerznzfatrz' print ( ... )" at bounding box center [425, 350] width 713 height 289
drag, startPoint x: 372, startPoint y: 218, endPoint x: 353, endPoint y: 219, distance: 20.0
click at [353, 219] on div "my_string = 'cotzrenctraggrztzrerznzfatrz' print ( ... )" at bounding box center [425, 350] width 713 height 289
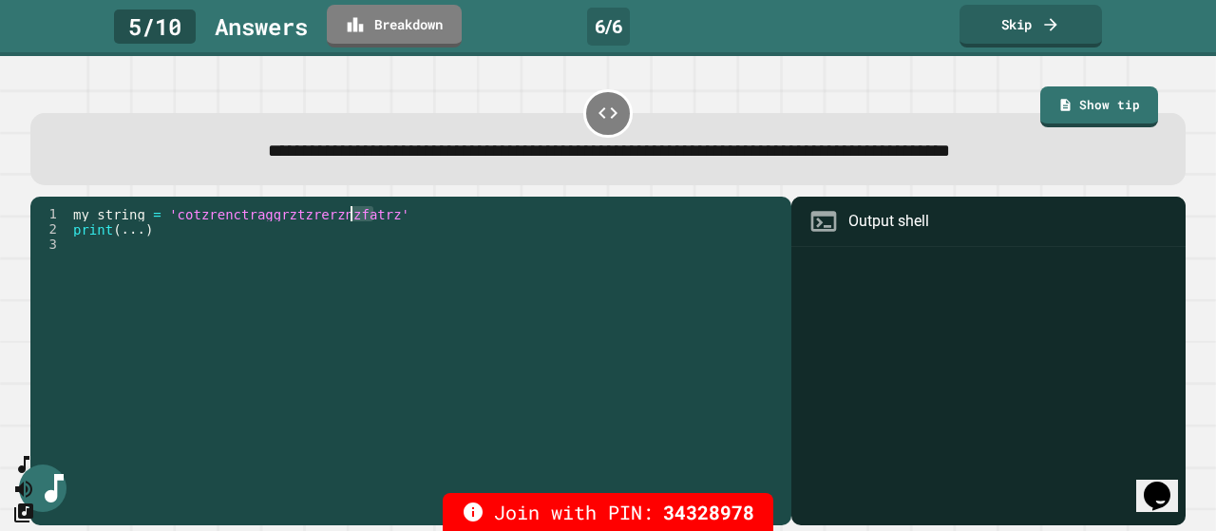
click at [402, 257] on div "my_string = 'cotzrenctraggrztzrerznzfatrz' print ( ... )" at bounding box center [425, 350] width 713 height 289
drag, startPoint x: 352, startPoint y: 219, endPoint x: 372, endPoint y: 219, distance: 20.9
click at [372, 219] on div "my_string = 'cotzrenctraggrztzrerznzfatrz' print ( ... )" at bounding box center [425, 350] width 713 height 289
click at [1033, 33] on link "Skip" at bounding box center [1031, 24] width 141 height 45
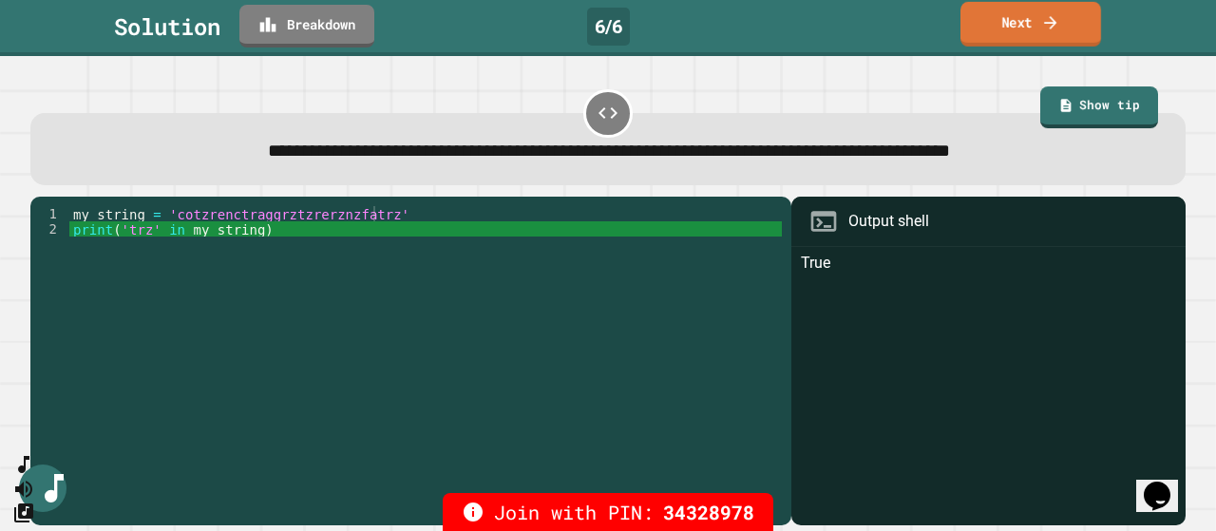
click at [1015, 30] on link "Next" at bounding box center [1031, 24] width 141 height 45
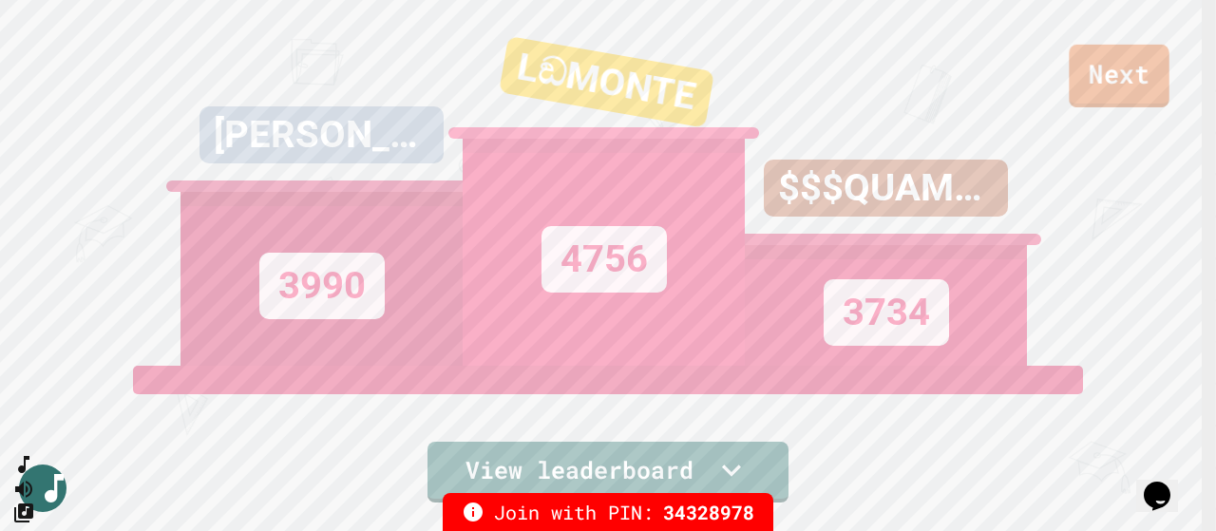
click at [1139, 72] on link "Next" at bounding box center [1119, 76] width 100 height 63
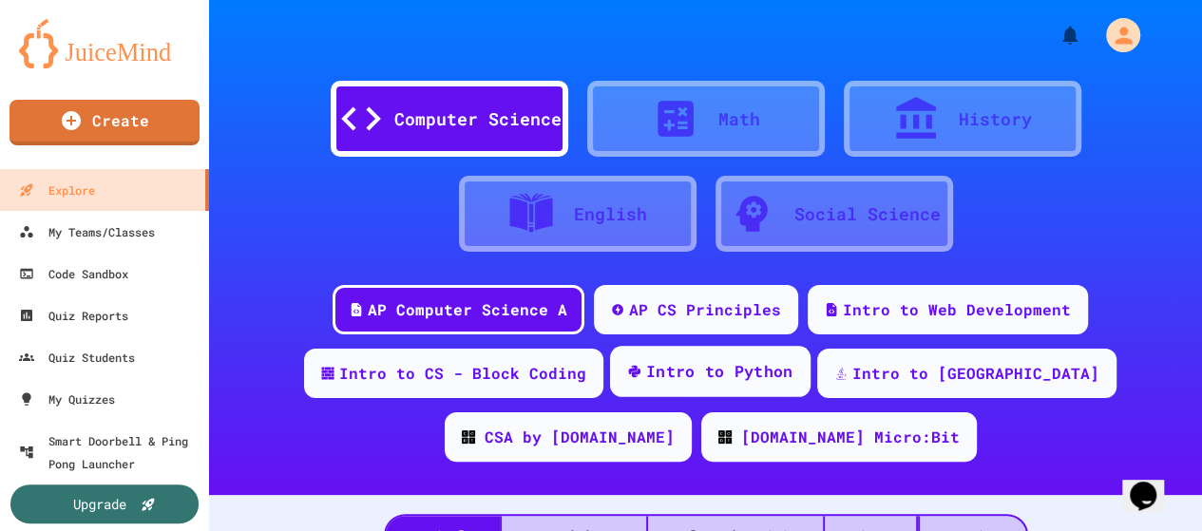
click at [697, 375] on div "Intro to Python" at bounding box center [719, 372] width 147 height 24
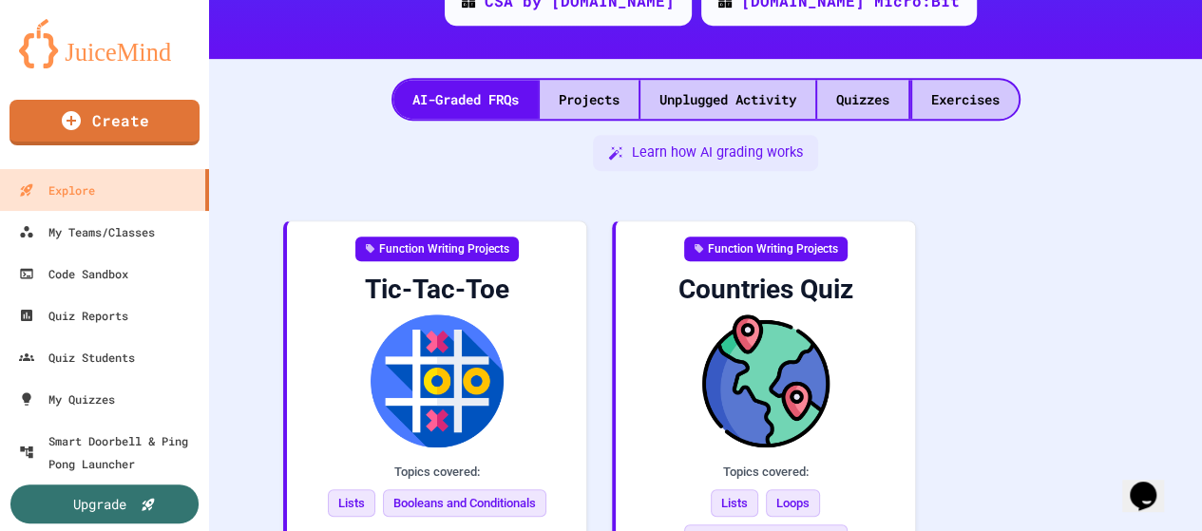
scroll to position [475, 0]
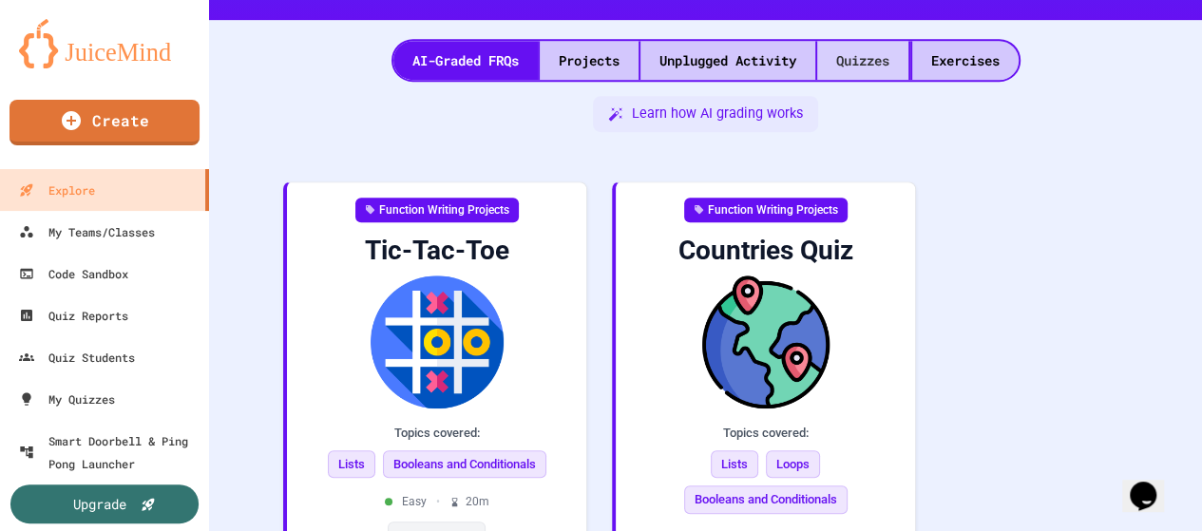
click at [855, 54] on div "Quizzes" at bounding box center [862, 60] width 91 height 39
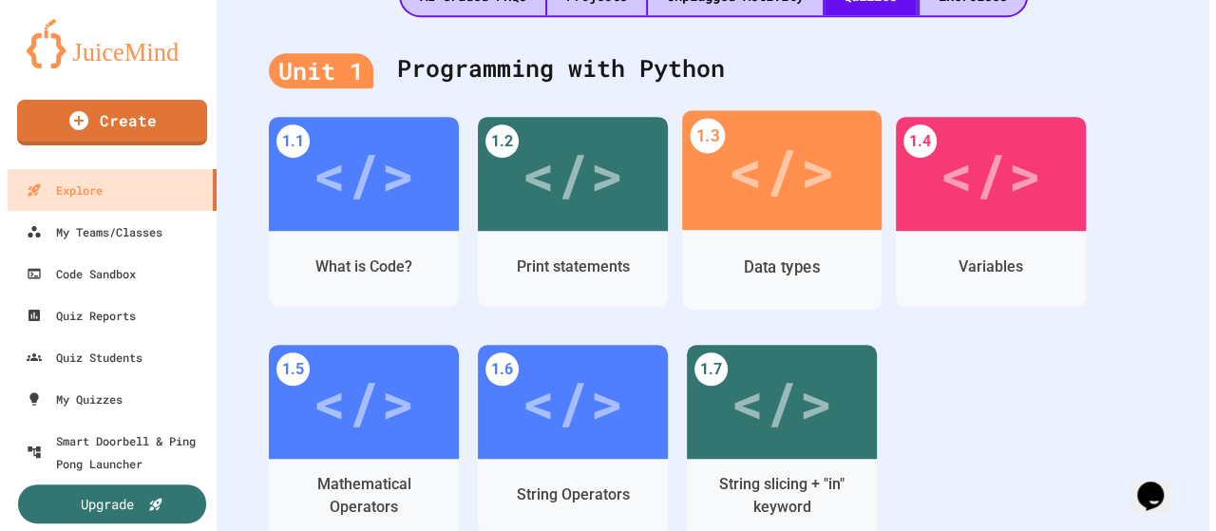
scroll to position [665, 0]
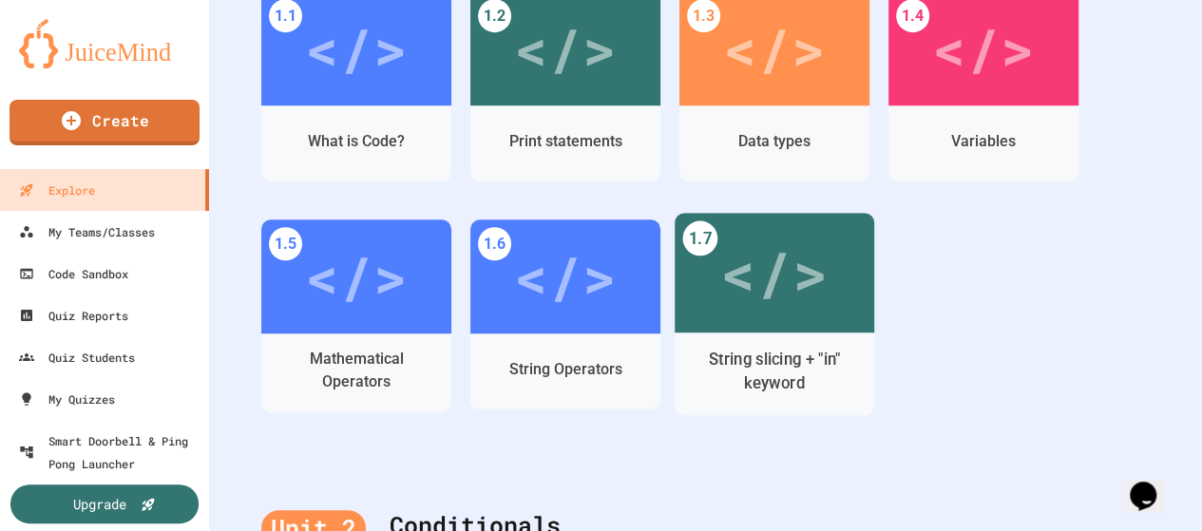
click at [783, 297] on div "</>" at bounding box center [773, 272] width 107 height 89
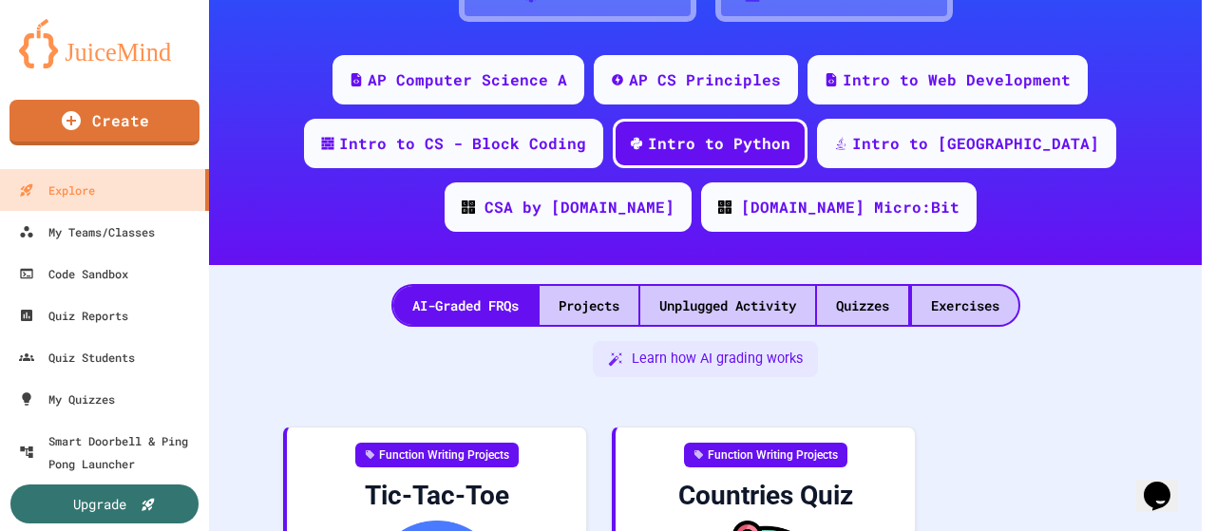
scroll to position [665, 0]
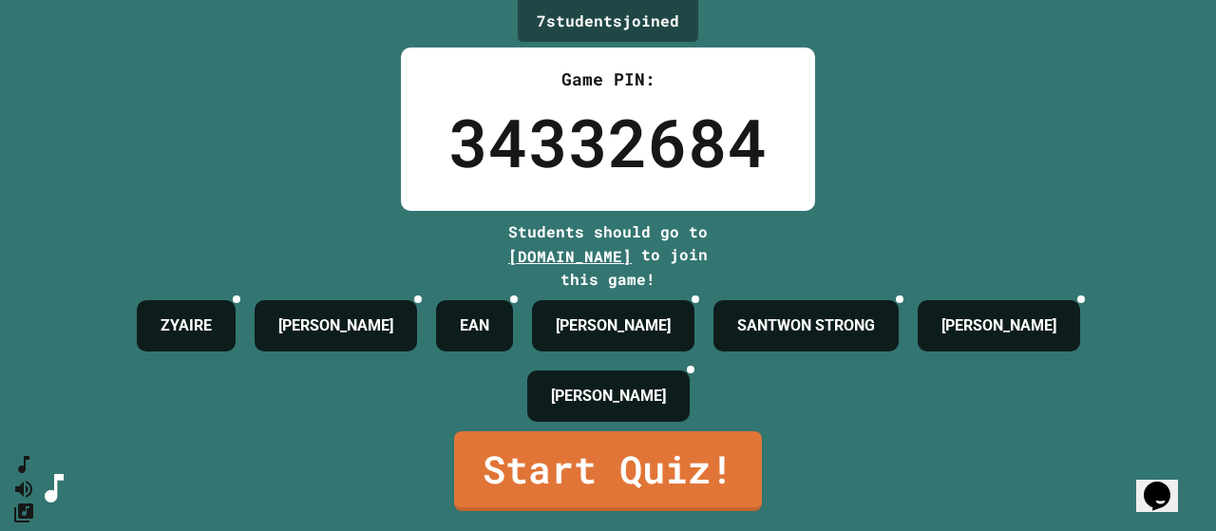
scroll to position [29, 0]
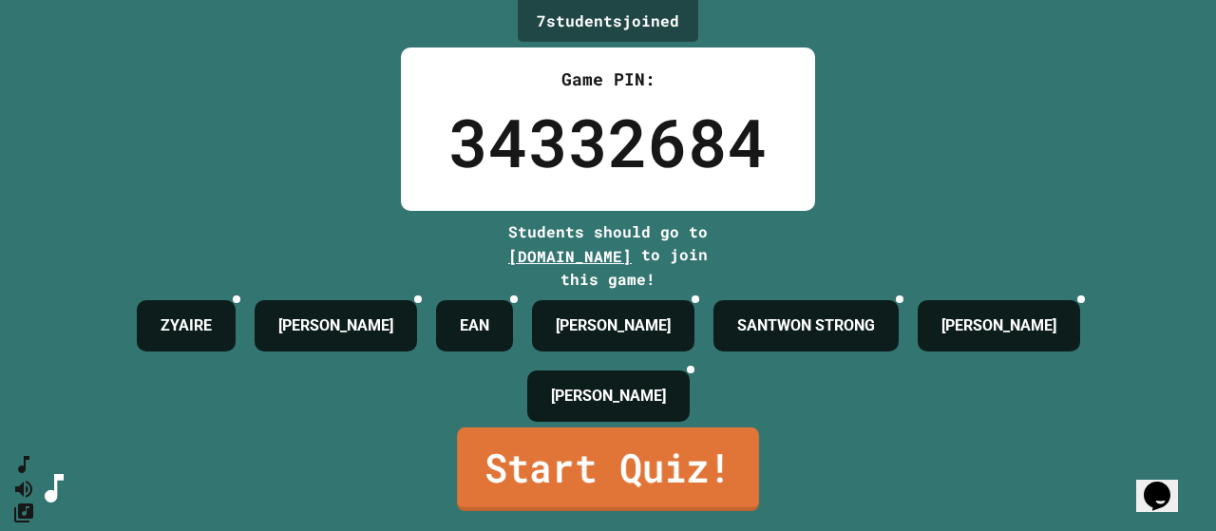
click at [722, 475] on link "Start Quiz!" at bounding box center [608, 470] width 302 height 84
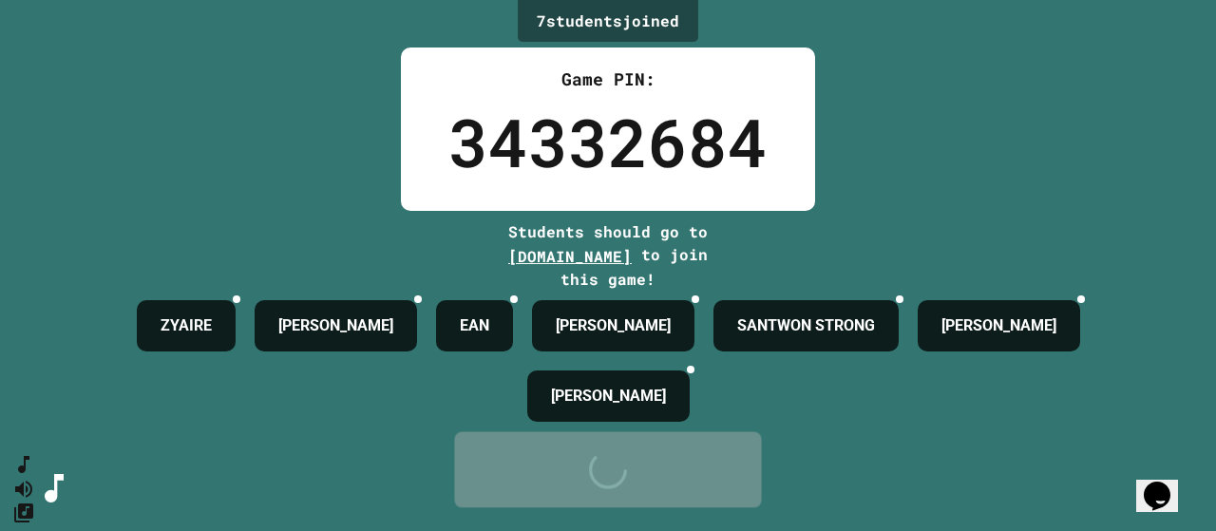
scroll to position [0, 0]
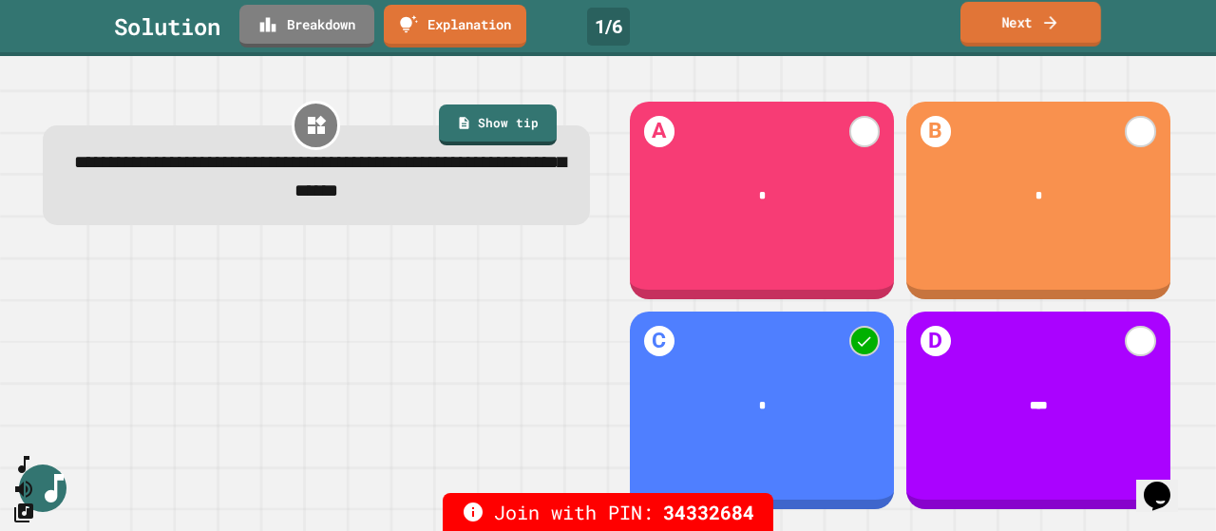
click at [1049, 29] on icon at bounding box center [1050, 22] width 19 height 20
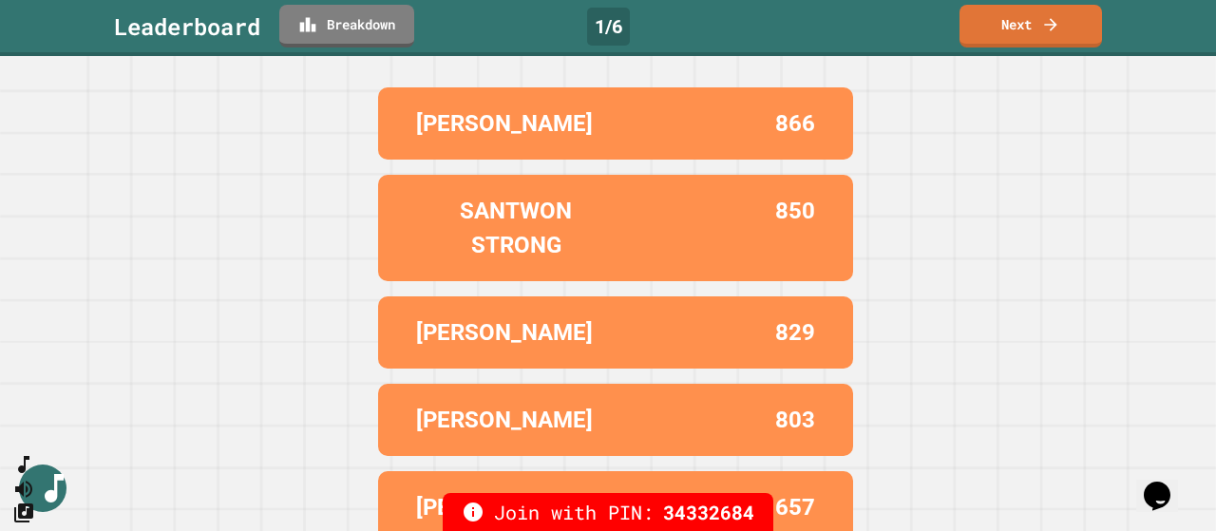
scroll to position [48, 0]
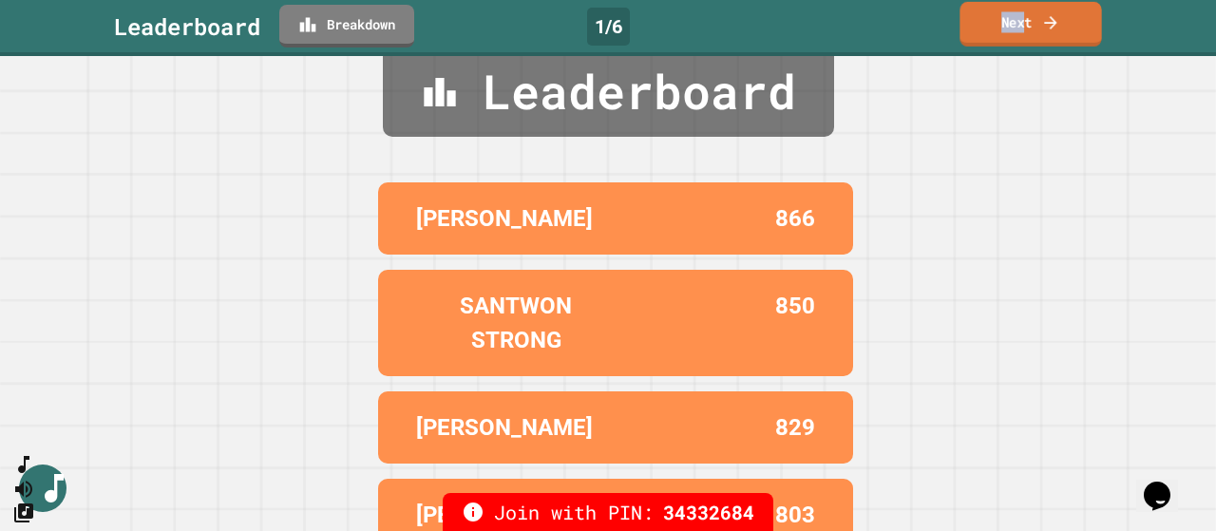
drag, startPoint x: 1017, startPoint y: 26, endPoint x: 1000, endPoint y: 15, distance: 20.0
click at [1000, 15] on link "Next" at bounding box center [1031, 24] width 142 height 45
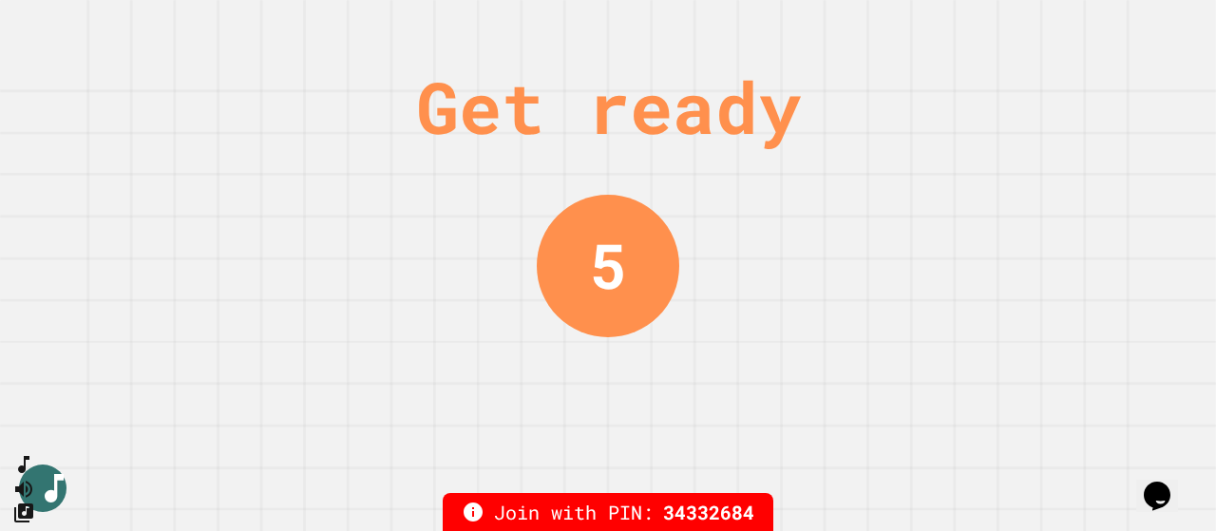
scroll to position [0, 0]
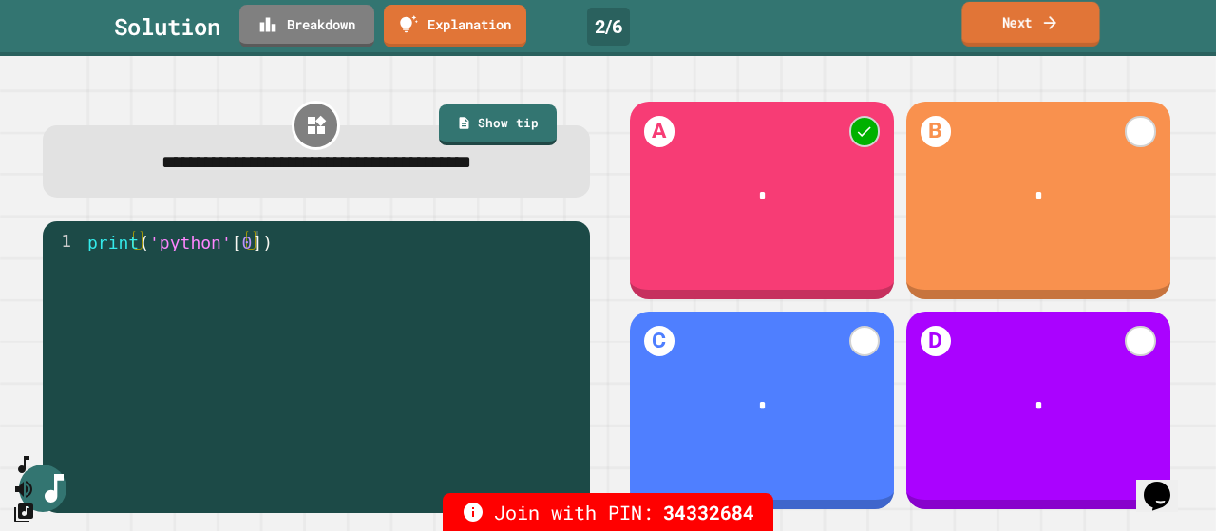
click at [1041, 33] on link "Next" at bounding box center [1031, 24] width 138 height 45
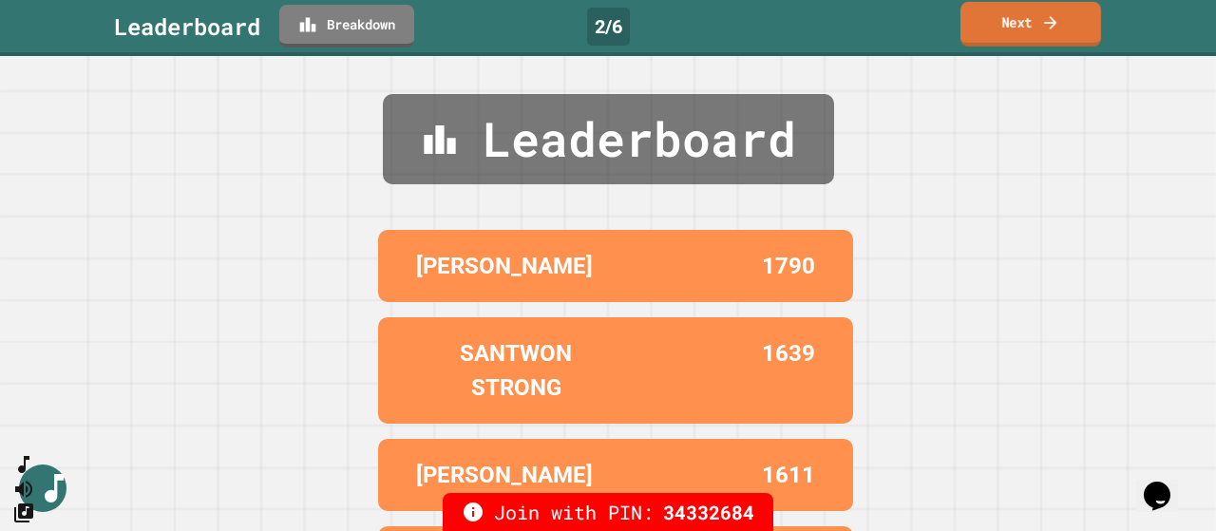
click at [1027, 42] on link "Next" at bounding box center [1031, 24] width 141 height 45
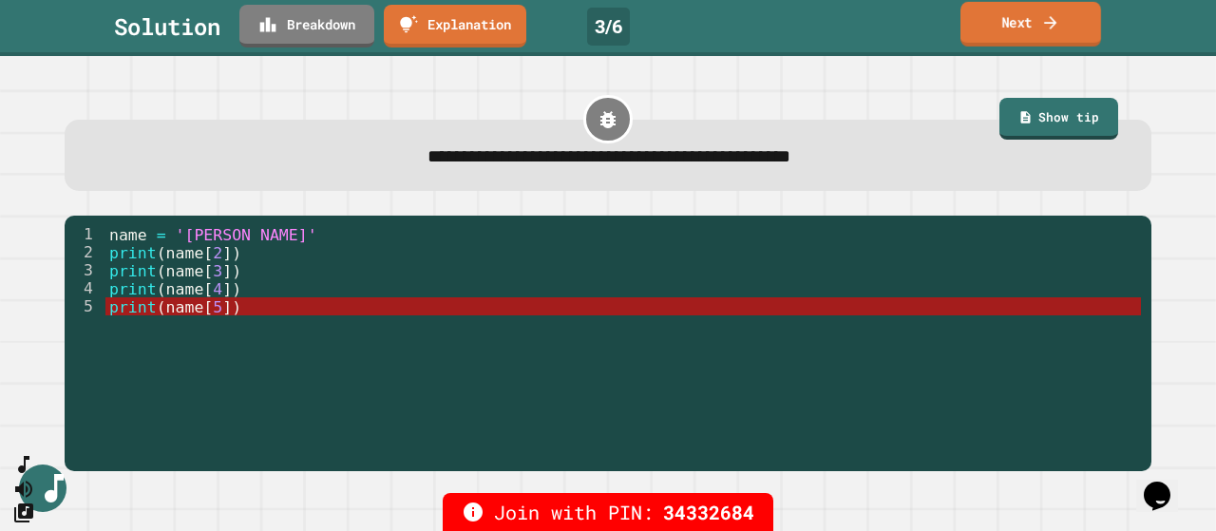
click at [1061, 12] on link "Next" at bounding box center [1031, 24] width 141 height 45
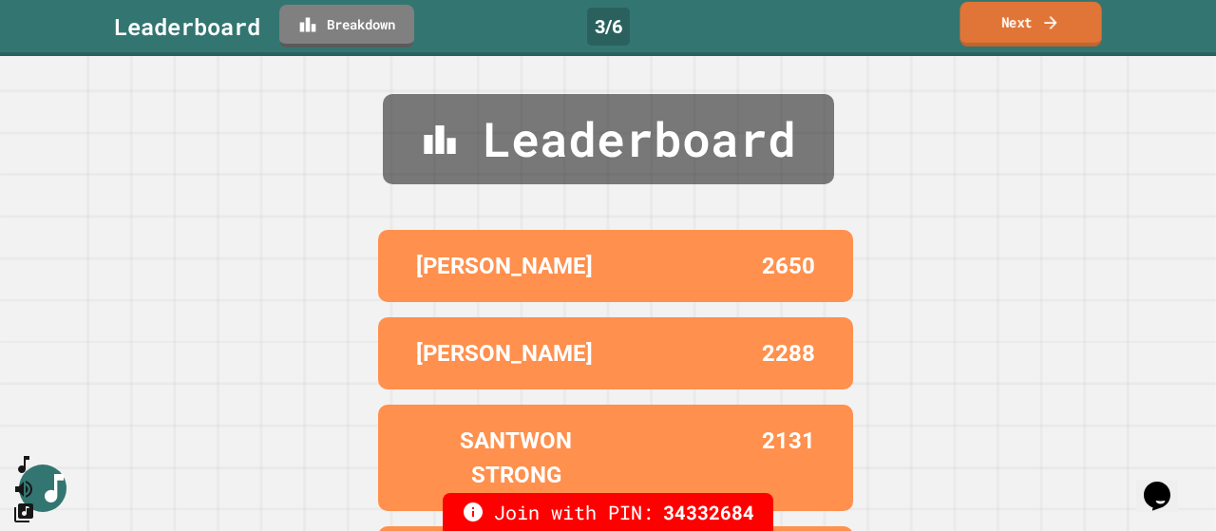
click at [1057, 28] on icon at bounding box center [1050, 22] width 19 height 20
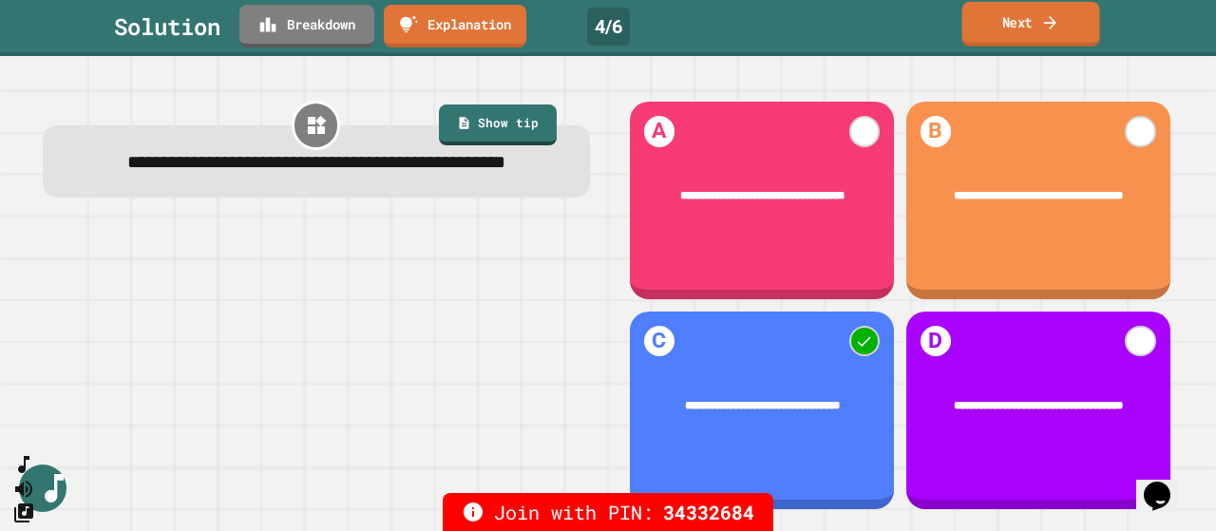
click at [1021, 22] on link "Next" at bounding box center [1031, 24] width 138 height 45
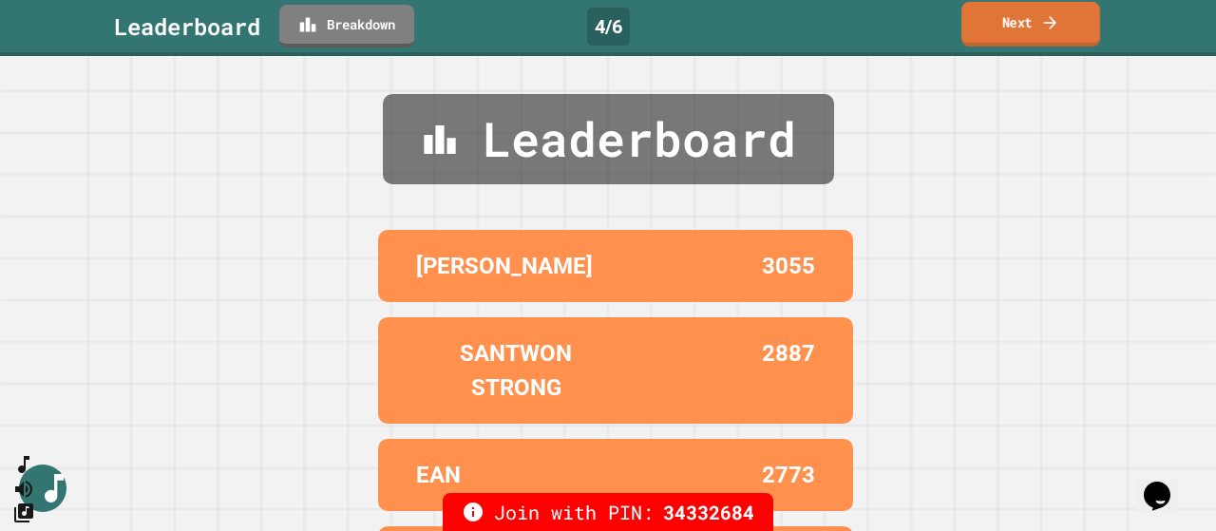
click at [1036, 12] on link "Next" at bounding box center [1031, 24] width 139 height 45
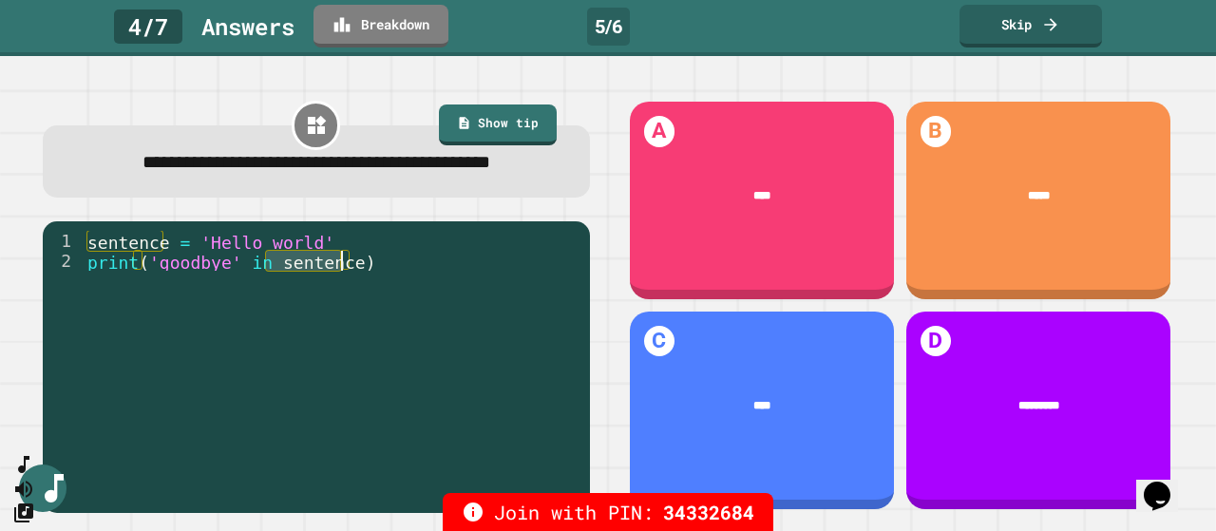
drag, startPoint x: 268, startPoint y: 295, endPoint x: 338, endPoint y: 293, distance: 70.3
click at [338, 293] on div "sentence = 'Hello world' print ( 'goodbye' in sentence )" at bounding box center [332, 350] width 497 height 239
click at [397, 278] on div "sentence = 'Hello world' print ( 'goodbye' in sentence )" at bounding box center [332, 350] width 497 height 239
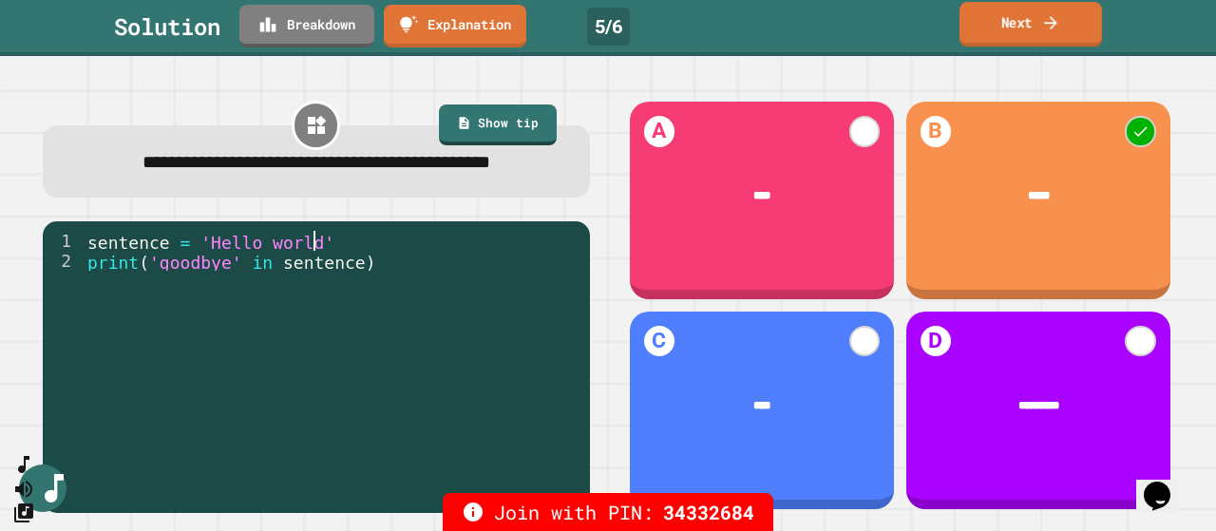
click at [1030, 32] on link "Next" at bounding box center [1031, 24] width 143 height 45
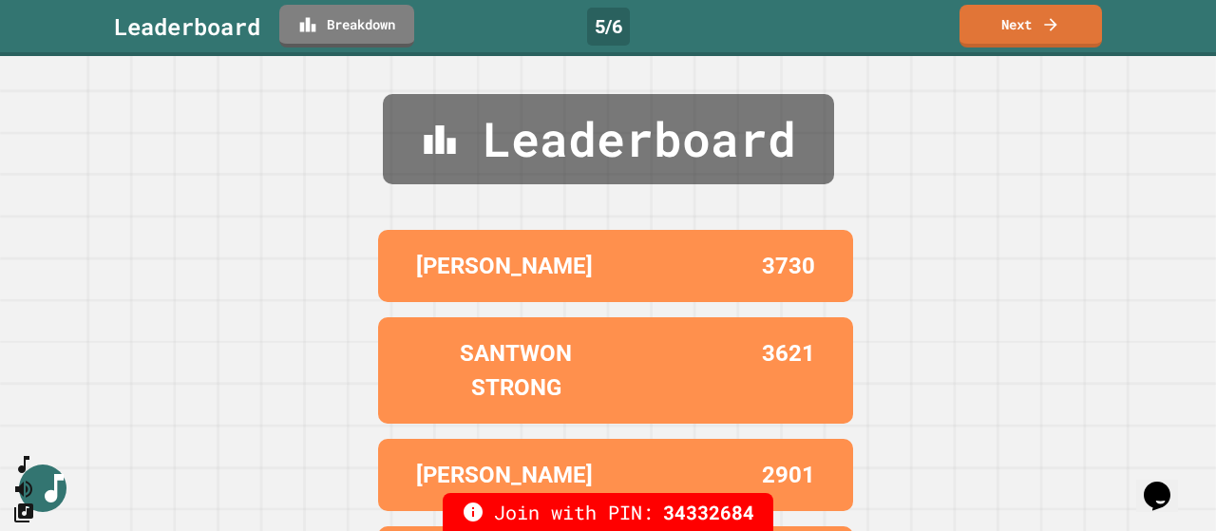
click at [1022, 49] on div "Leaderboard Breakdown 5 / 6 Next" at bounding box center [608, 28] width 1216 height 56
click at [1034, 31] on link "Next" at bounding box center [1030, 23] width 132 height 45
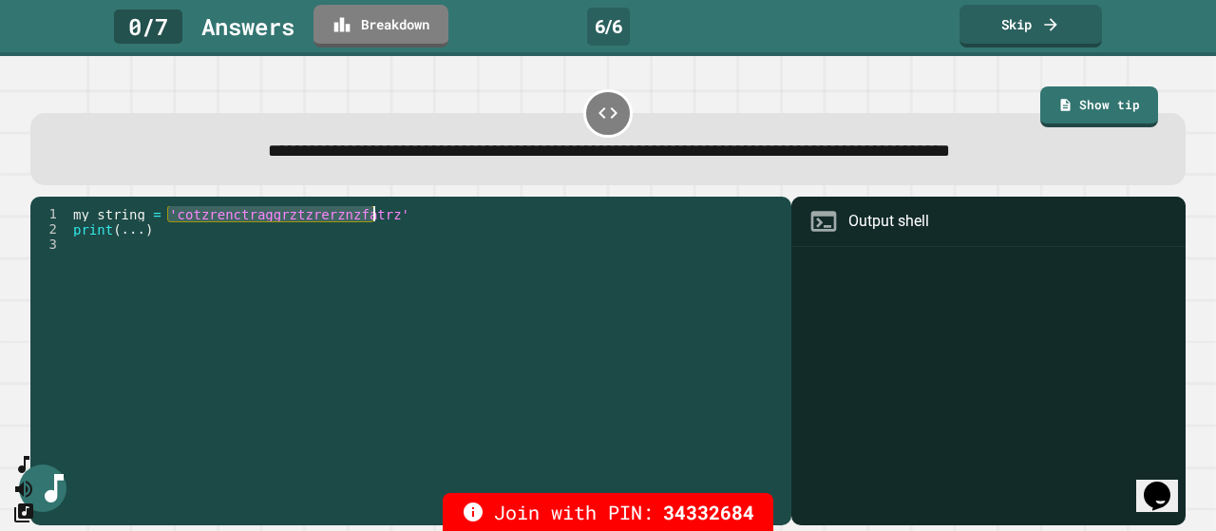
drag, startPoint x: 165, startPoint y: 218, endPoint x: 374, endPoint y: 221, distance: 209.1
click at [374, 221] on div "my_string = 'cotzrenctraggrztzrerznzfatrz' print ( ... )" at bounding box center [425, 350] width 713 height 289
click at [392, 224] on div "my_string = 'cotzrenctraggrztzrerznzfatrz' print ( ... )" at bounding box center [425, 350] width 713 height 289
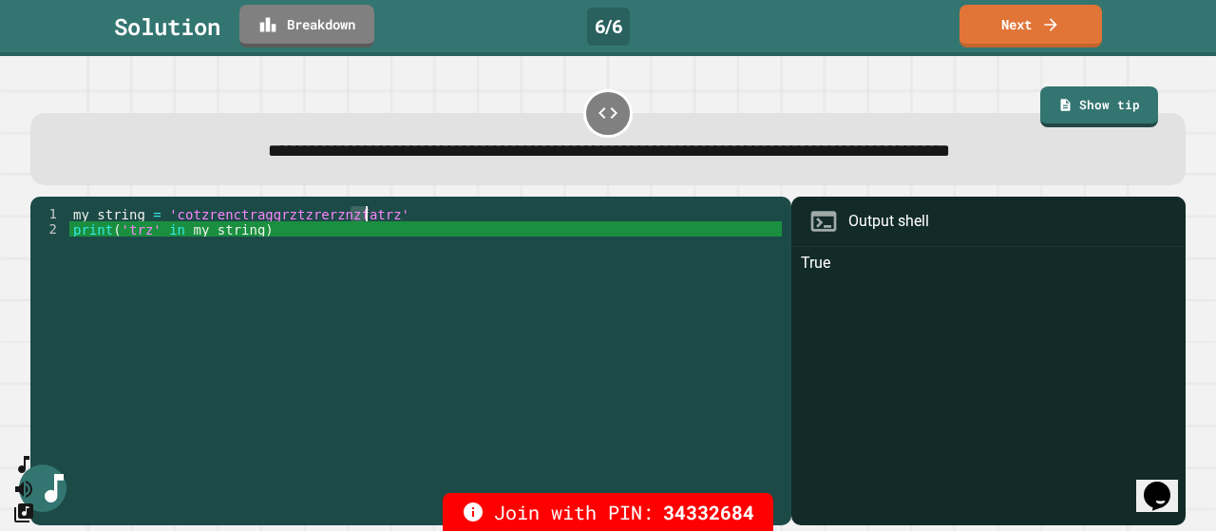
drag, startPoint x: 350, startPoint y: 216, endPoint x: 367, endPoint y: 216, distance: 17.1
click at [367, 216] on div "my_string = 'cotzrenctraggrztzrerznzfatrz' print ( 'trz' in my_string )" at bounding box center [425, 350] width 713 height 289
click at [429, 262] on div "my_string = 'cotzrenctraggrztzrerznzfatrz' print ( 'trz' in my_string )" at bounding box center [425, 350] width 713 height 289
click at [1015, 24] on link "Next" at bounding box center [1031, 24] width 139 height 45
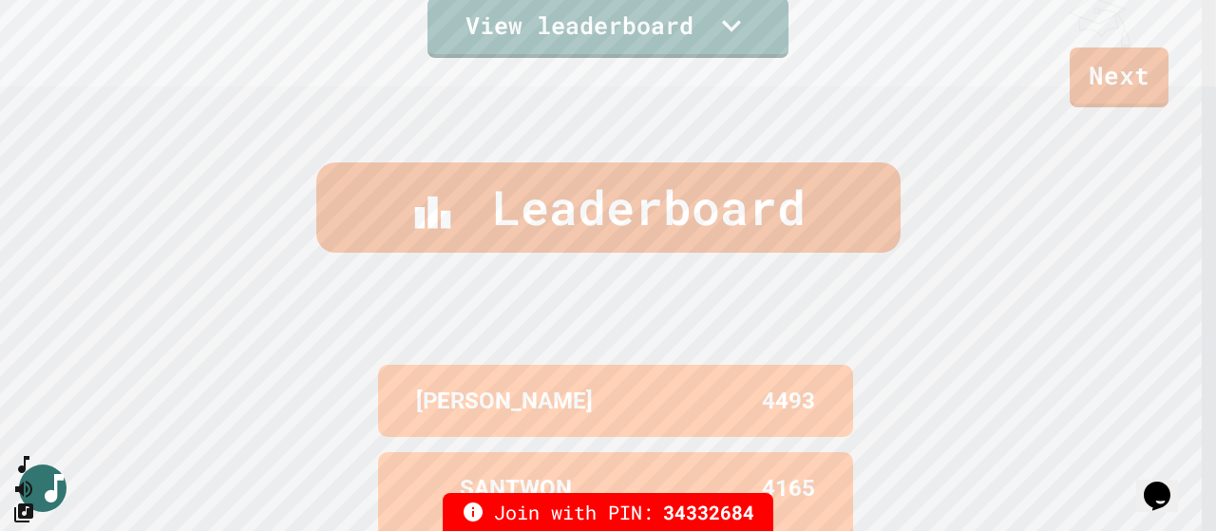
scroll to position [412, 0]
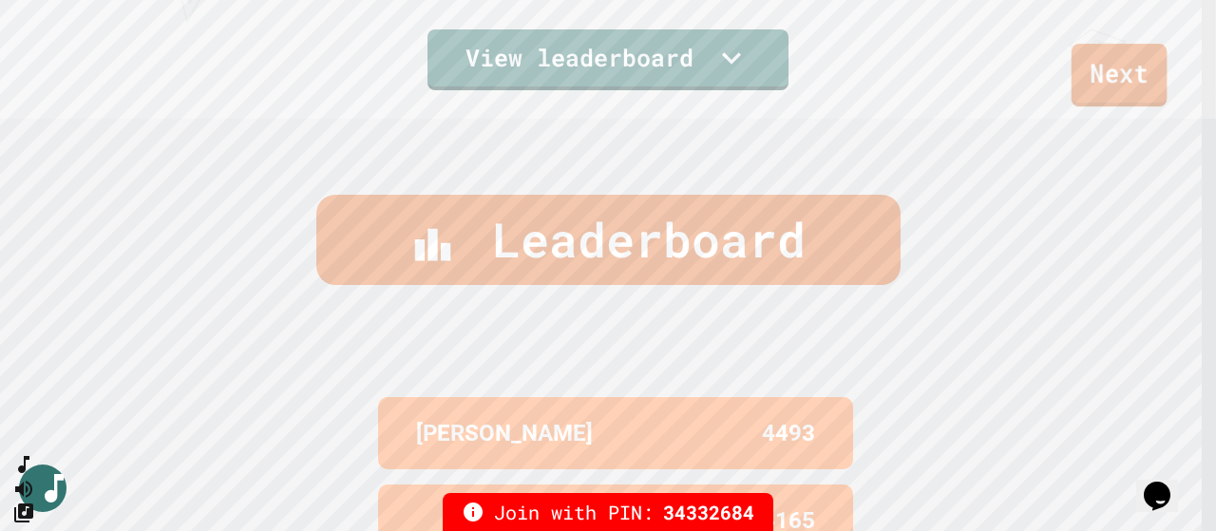
click at [1085, 69] on link "Next" at bounding box center [1120, 75] width 96 height 63
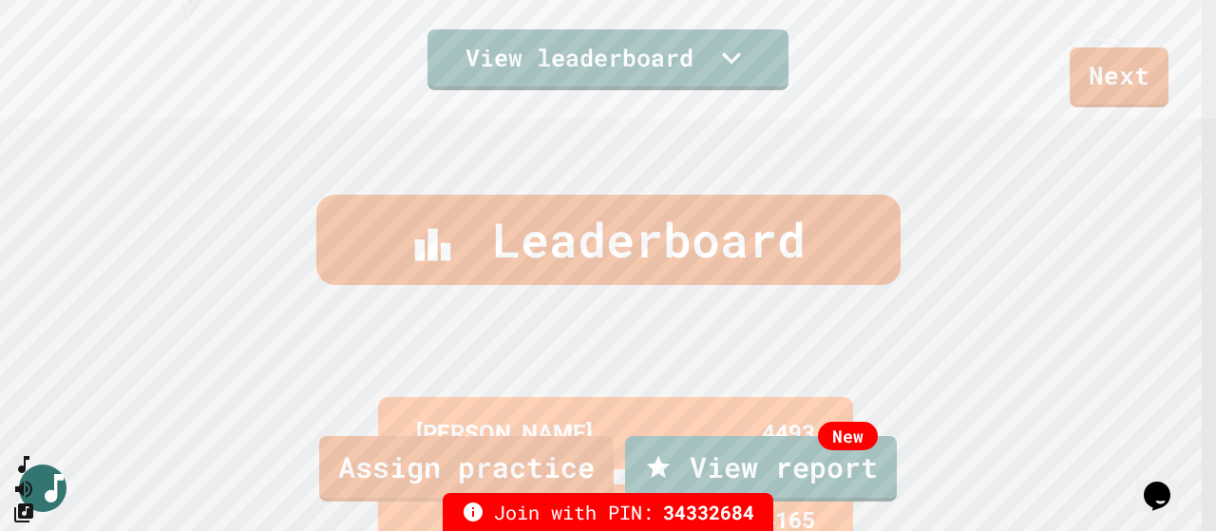
scroll to position [135, 0]
click at [801, 452] on link "New View report" at bounding box center [761, 466] width 264 height 68
drag, startPoint x: 1212, startPoint y: 191, endPoint x: 1215, endPoint y: 22, distance: 169.2
